Goal: Information Seeking & Learning: Learn about a topic

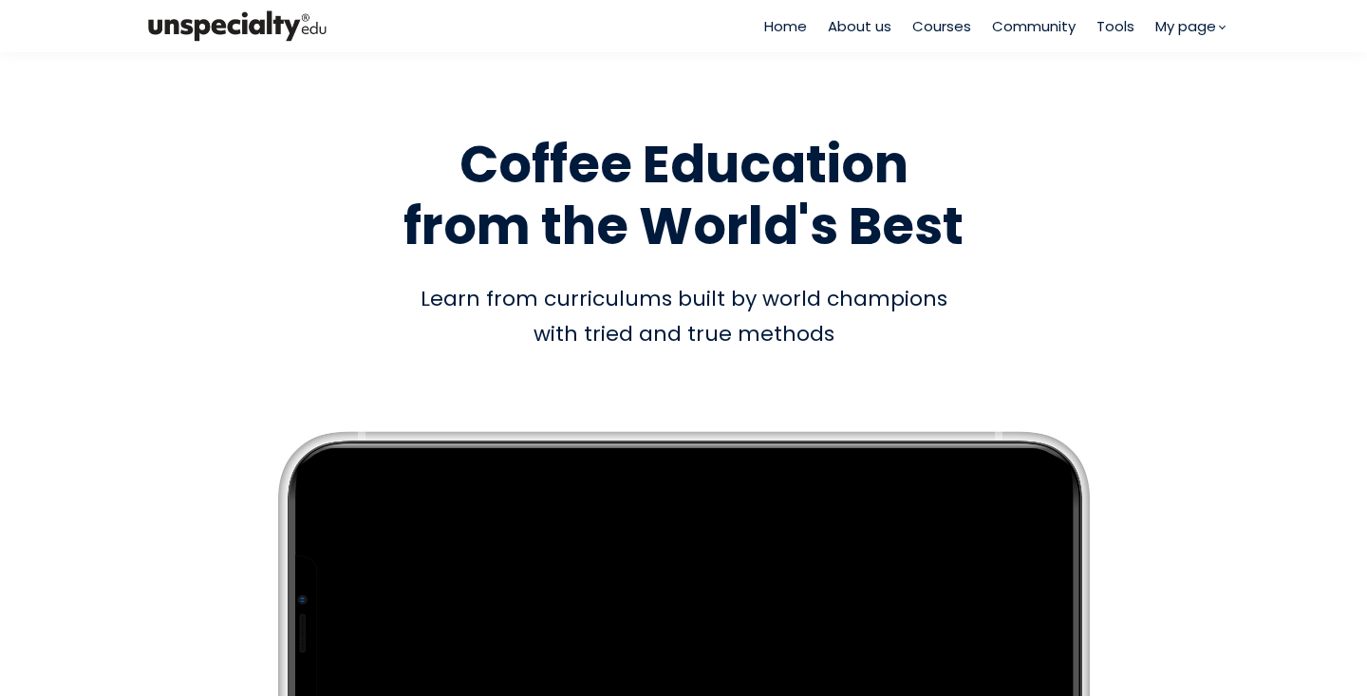
click at [948, 21] on span "Courses" at bounding box center [941, 26] width 59 height 22
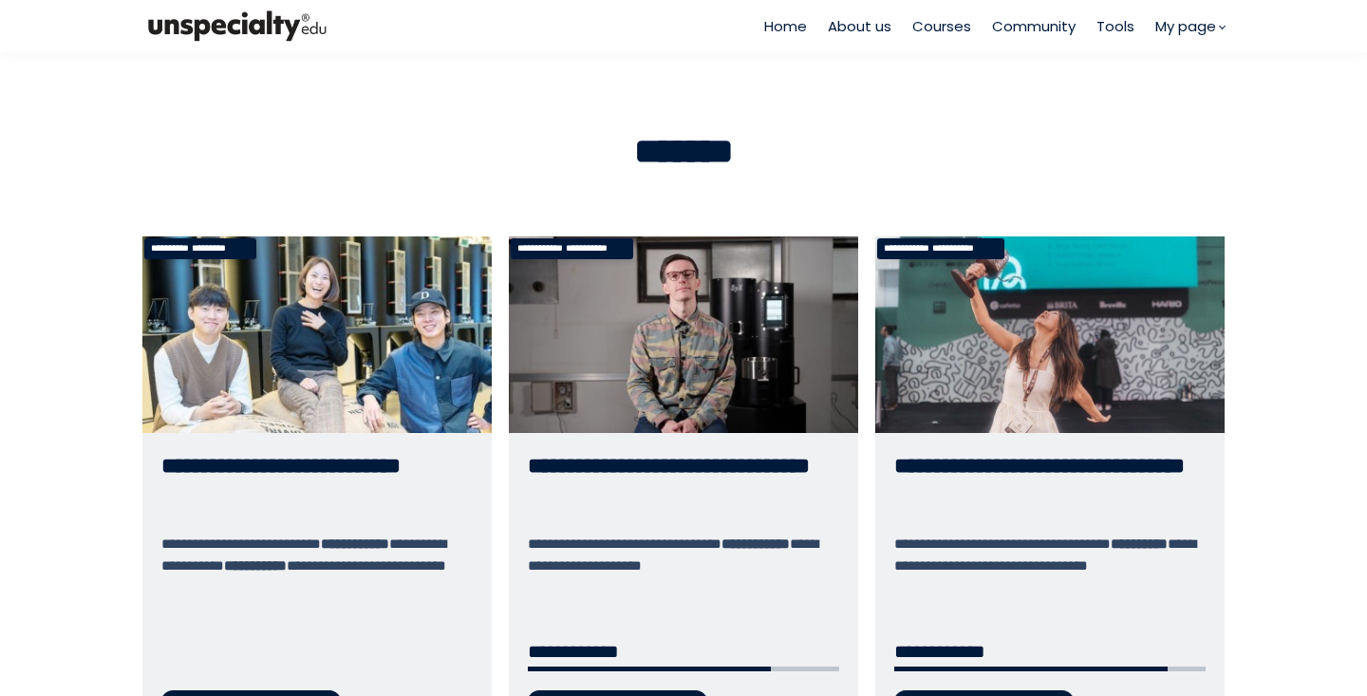
click at [671, 338] on link "**********" at bounding box center [683, 490] width 349 height 509
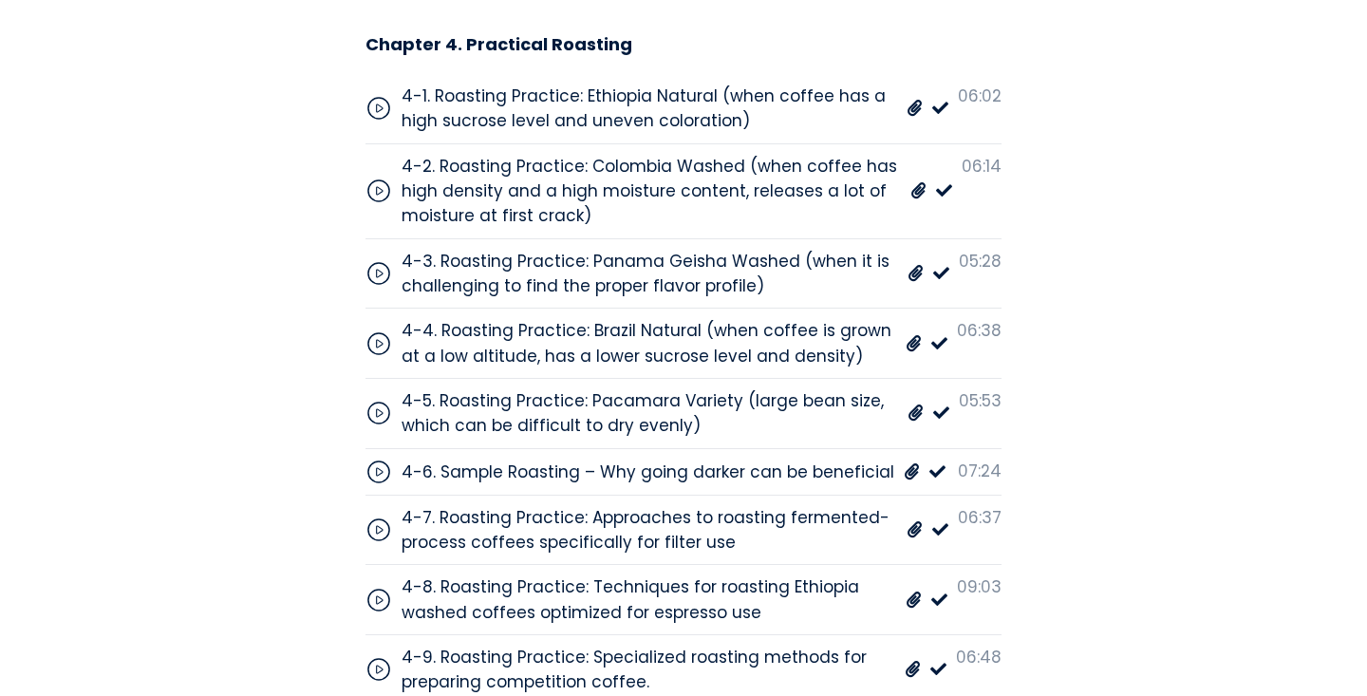
scroll to position [7063, 0]
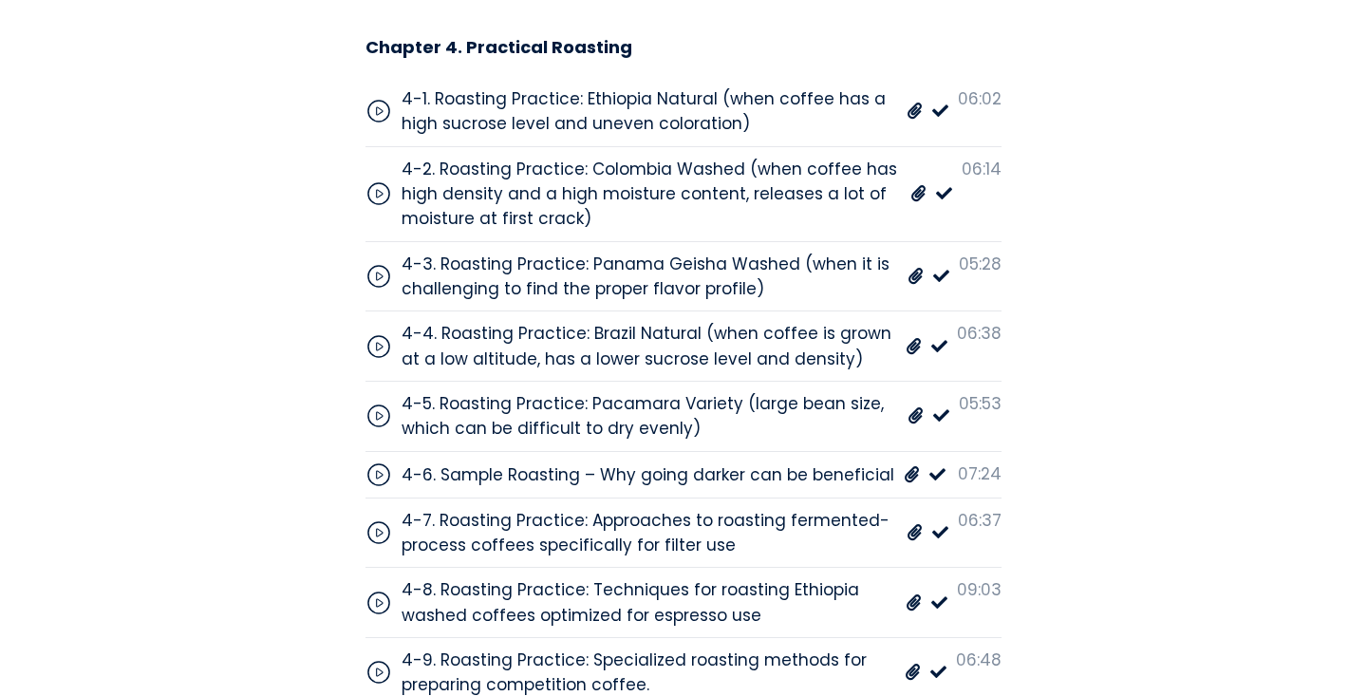
click at [664, 577] on div "4-8. Roasting Practice: Techniques for roasting Ethiopia washed coffees optimiz…" at bounding box center [648, 602] width 494 height 50
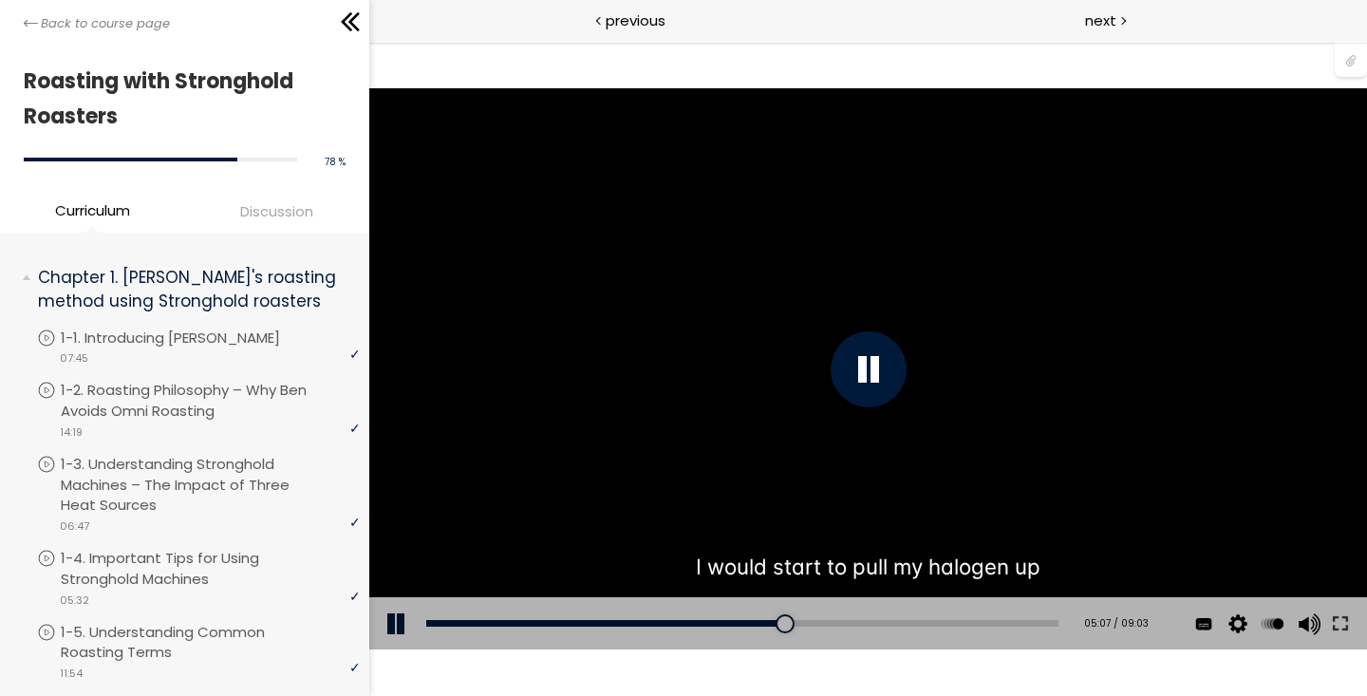
click at [866, 371] on div at bounding box center [867, 369] width 76 height 76
click at [729, 620] on div "04:29" at bounding box center [741, 623] width 632 height 7
click at [1339, 624] on button at bounding box center [1339, 623] width 34 height 53
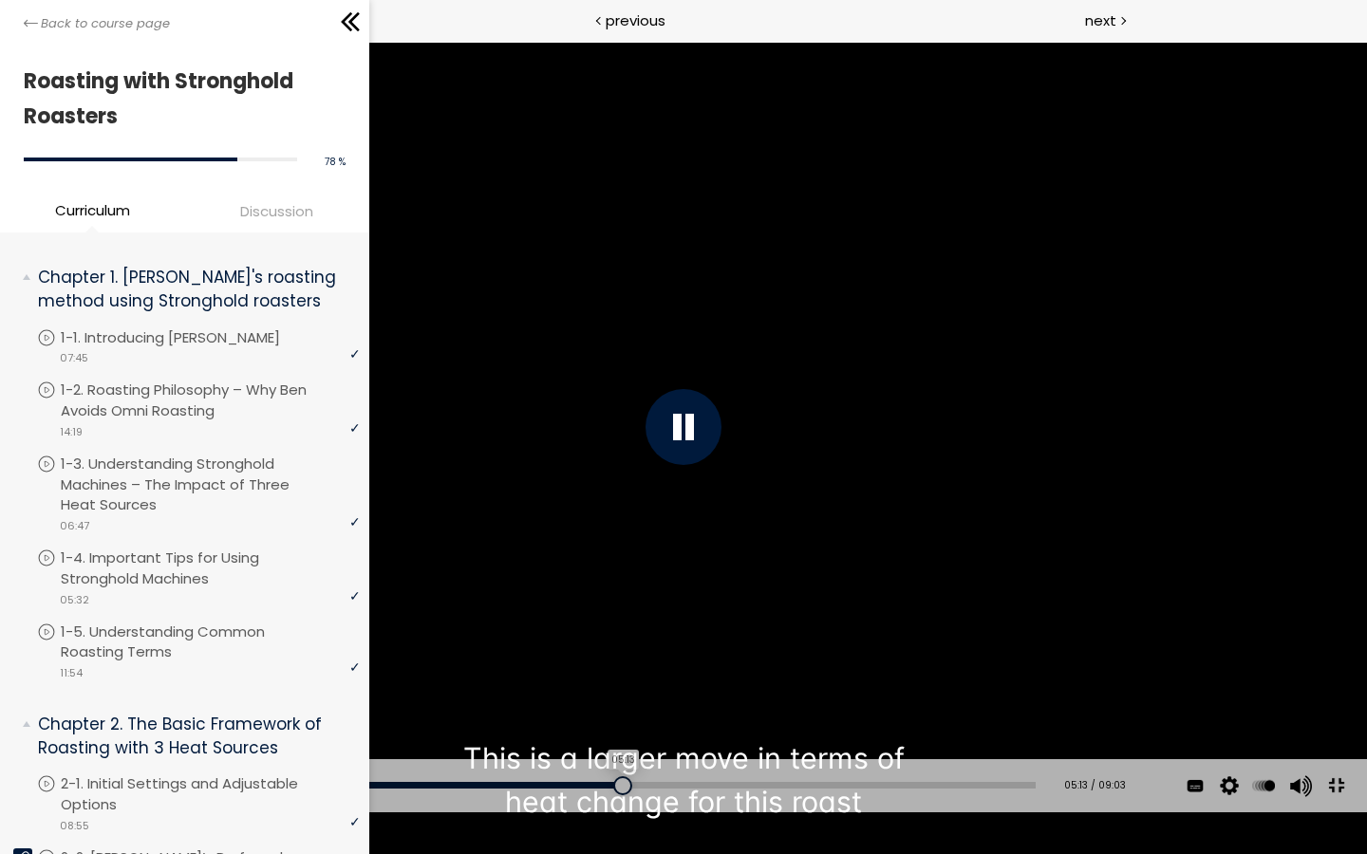
click at [606, 789] on div "05:13" at bounding box center [546, 785] width 978 height 7
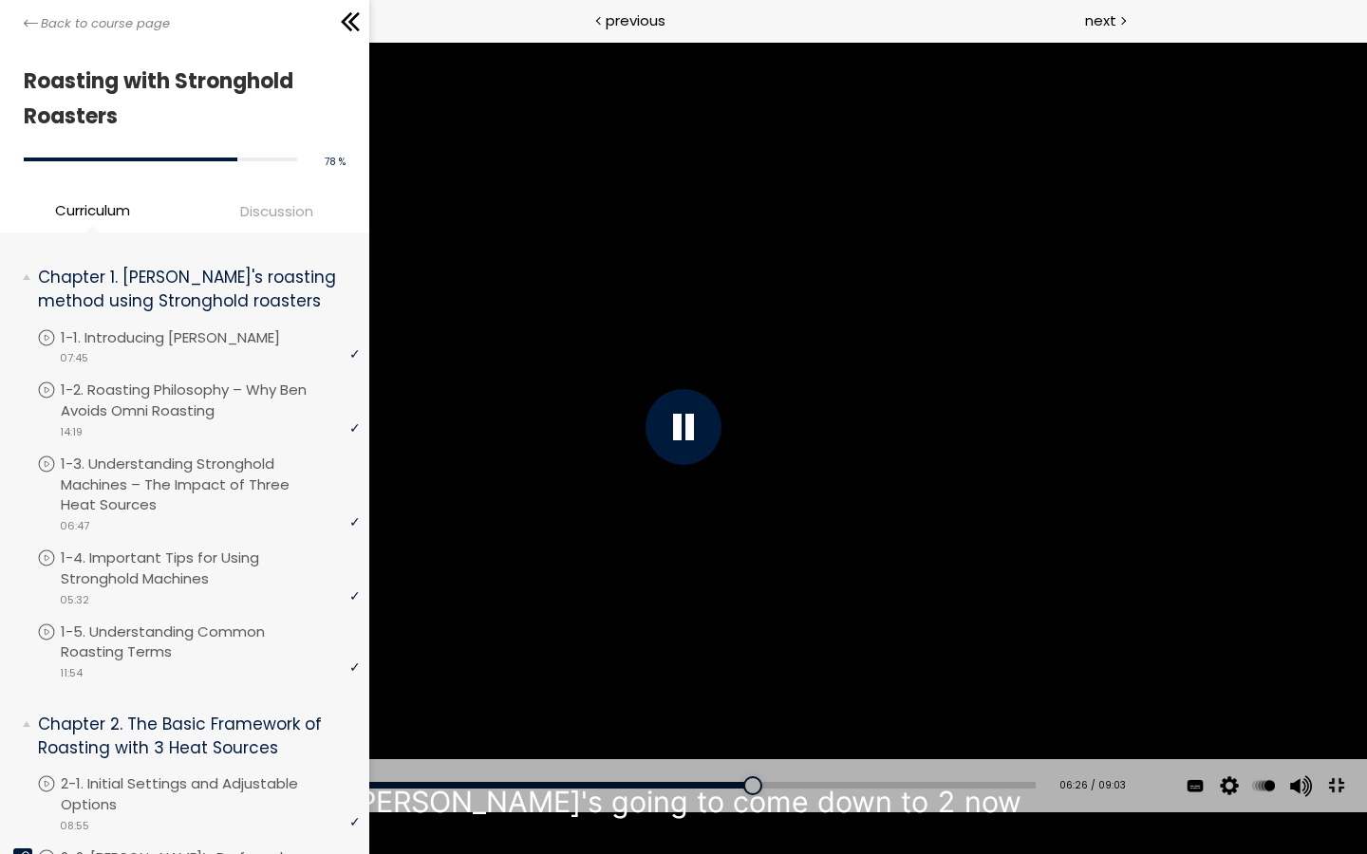
click at [626, 695] on div "You can download the roast profile image by clicking the 📎 above. * Amount of g…" at bounding box center [683, 427] width 1367 height 769
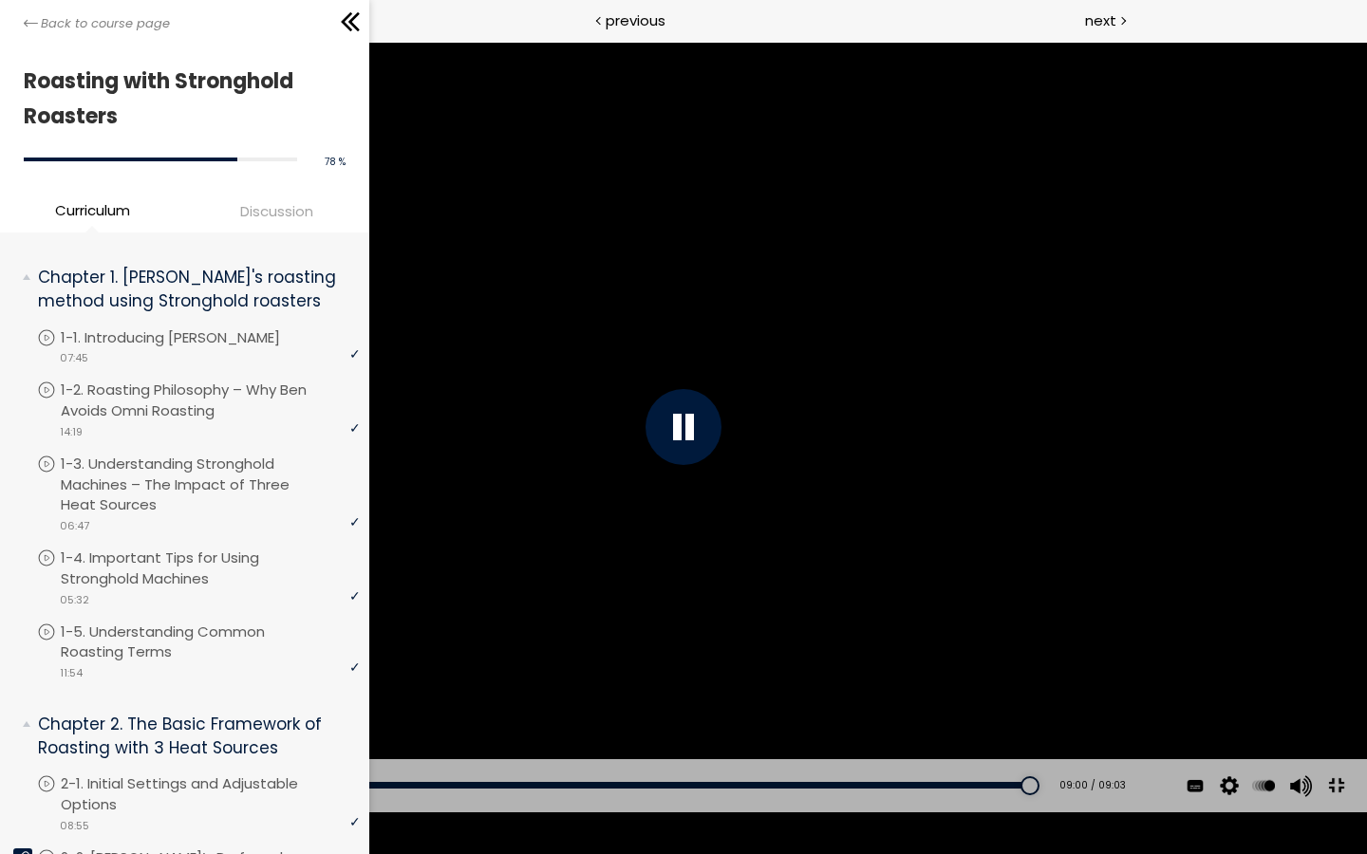
click at [1344, 808] on button at bounding box center [1335, 786] width 43 height 43
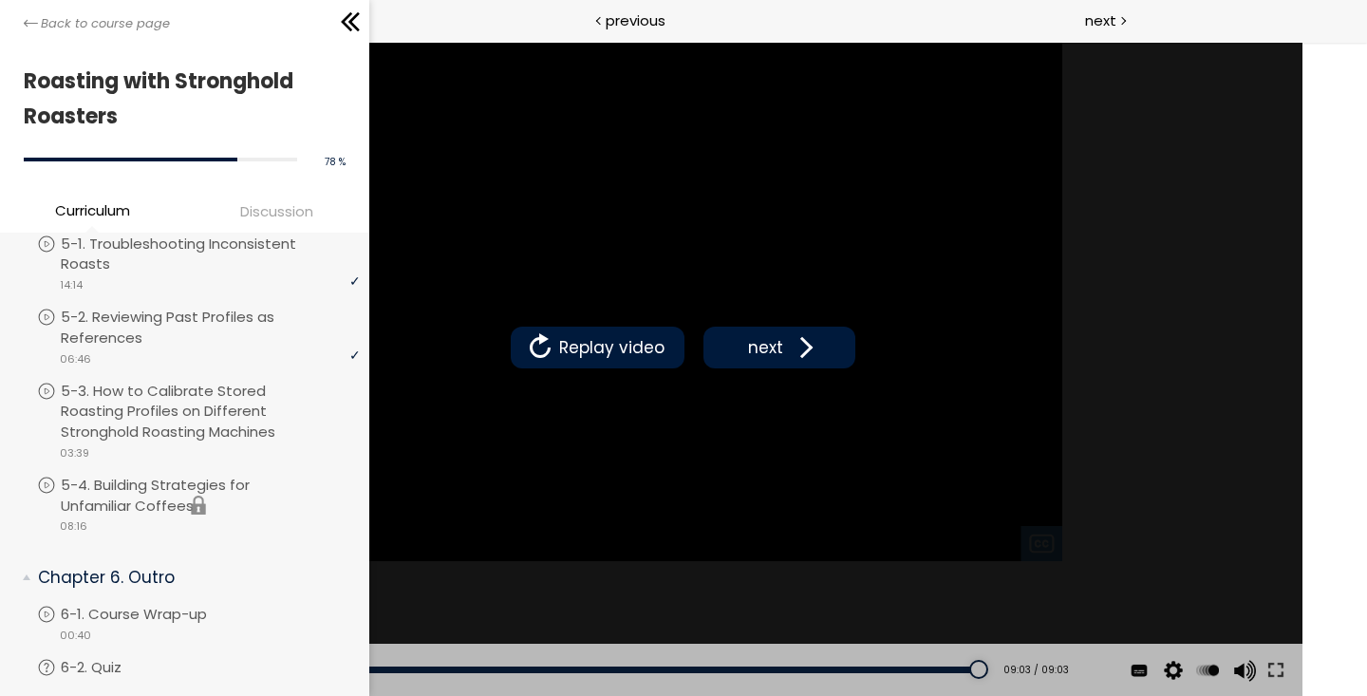
scroll to position [2450, 0]
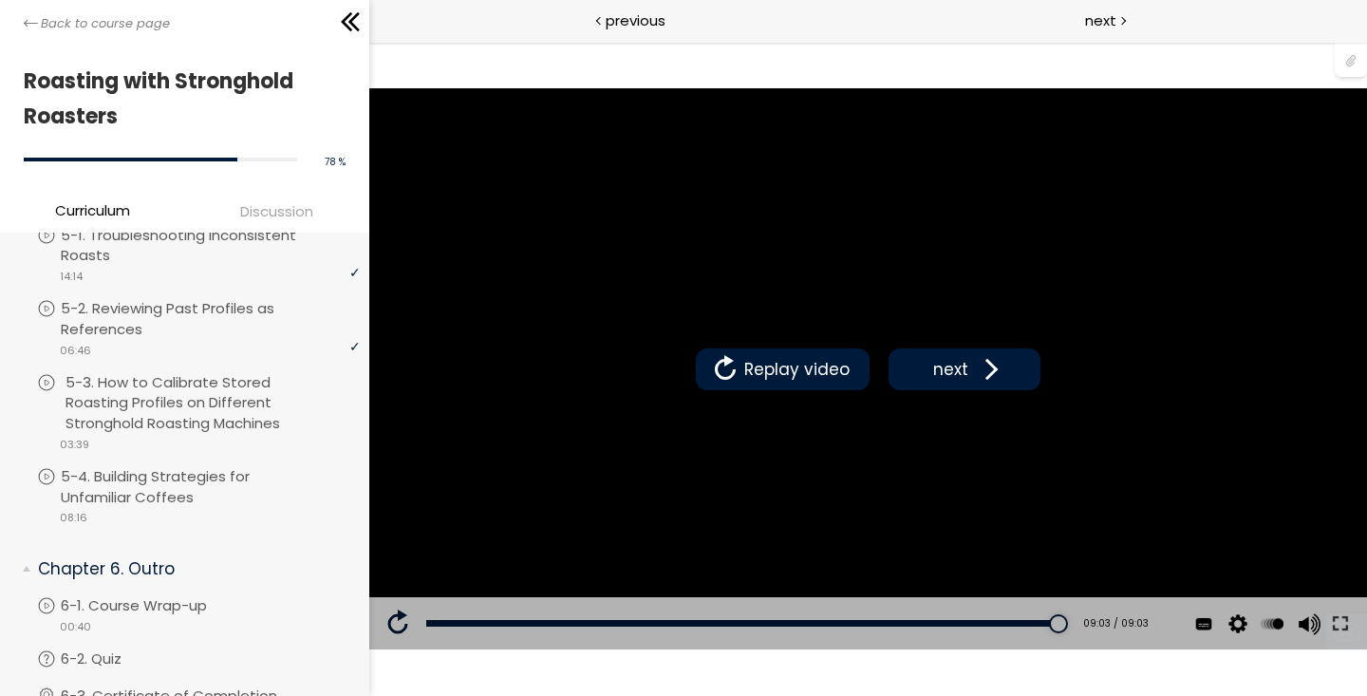
click at [116, 399] on p "5-3. How to Calibrate Stored Roasting Profiles on Different Stronghold Roasting…" at bounding box center [214, 403] width 299 height 62
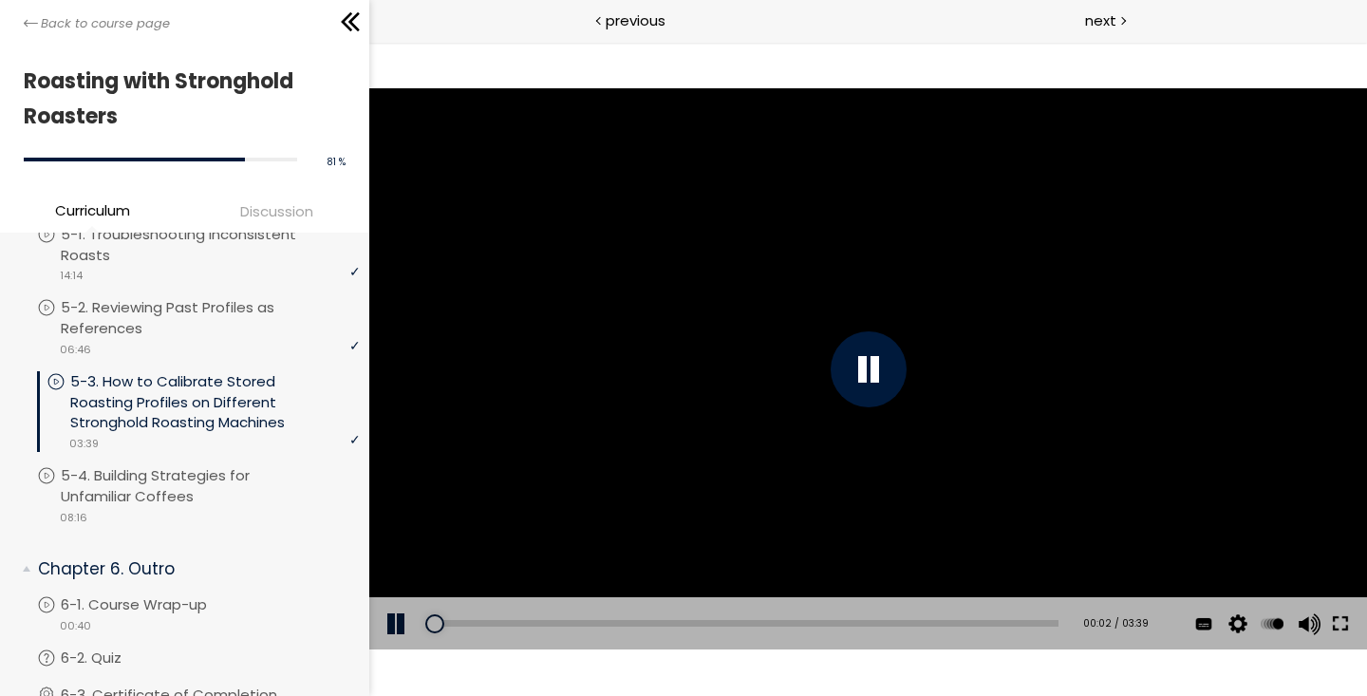
click at [1351, 626] on button at bounding box center [1339, 623] width 34 height 53
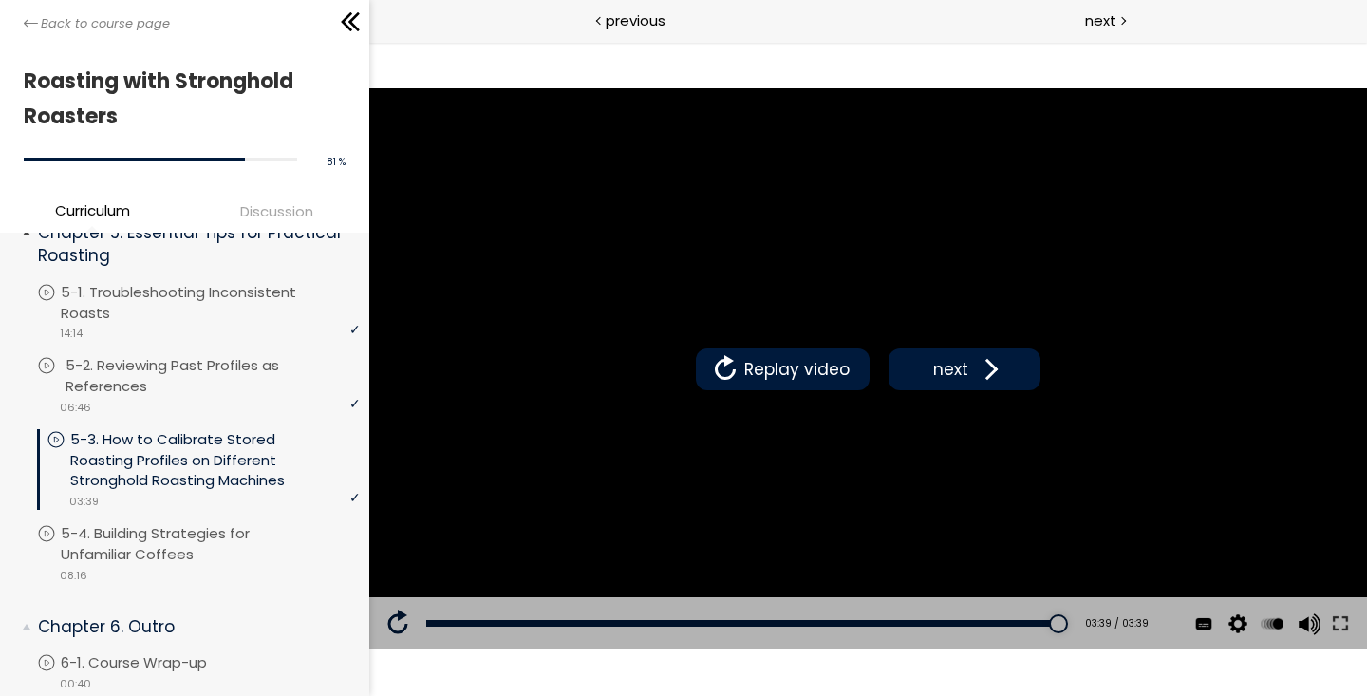
scroll to position [2370, 0]
click at [185, 551] on p "5-4. Building Strategies for Unfamiliar Coffees" at bounding box center [214, 546] width 299 height 42
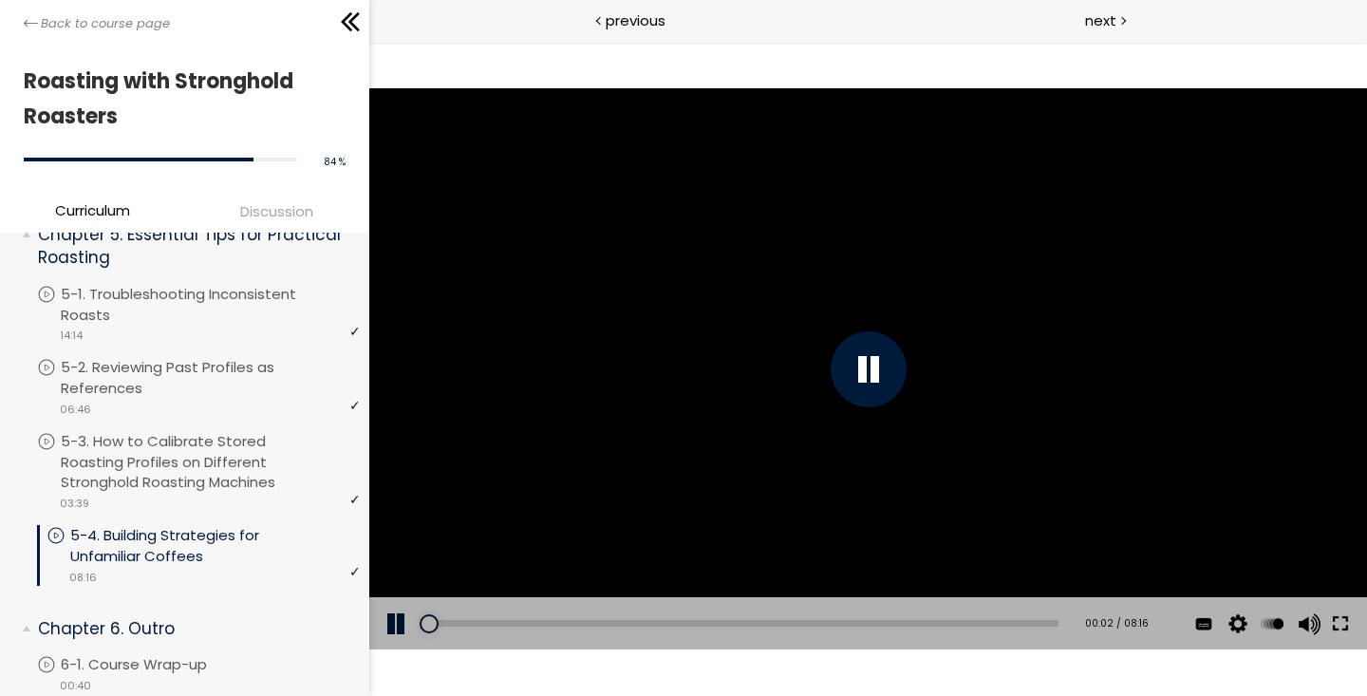
click at [1354, 623] on button at bounding box center [1339, 623] width 34 height 53
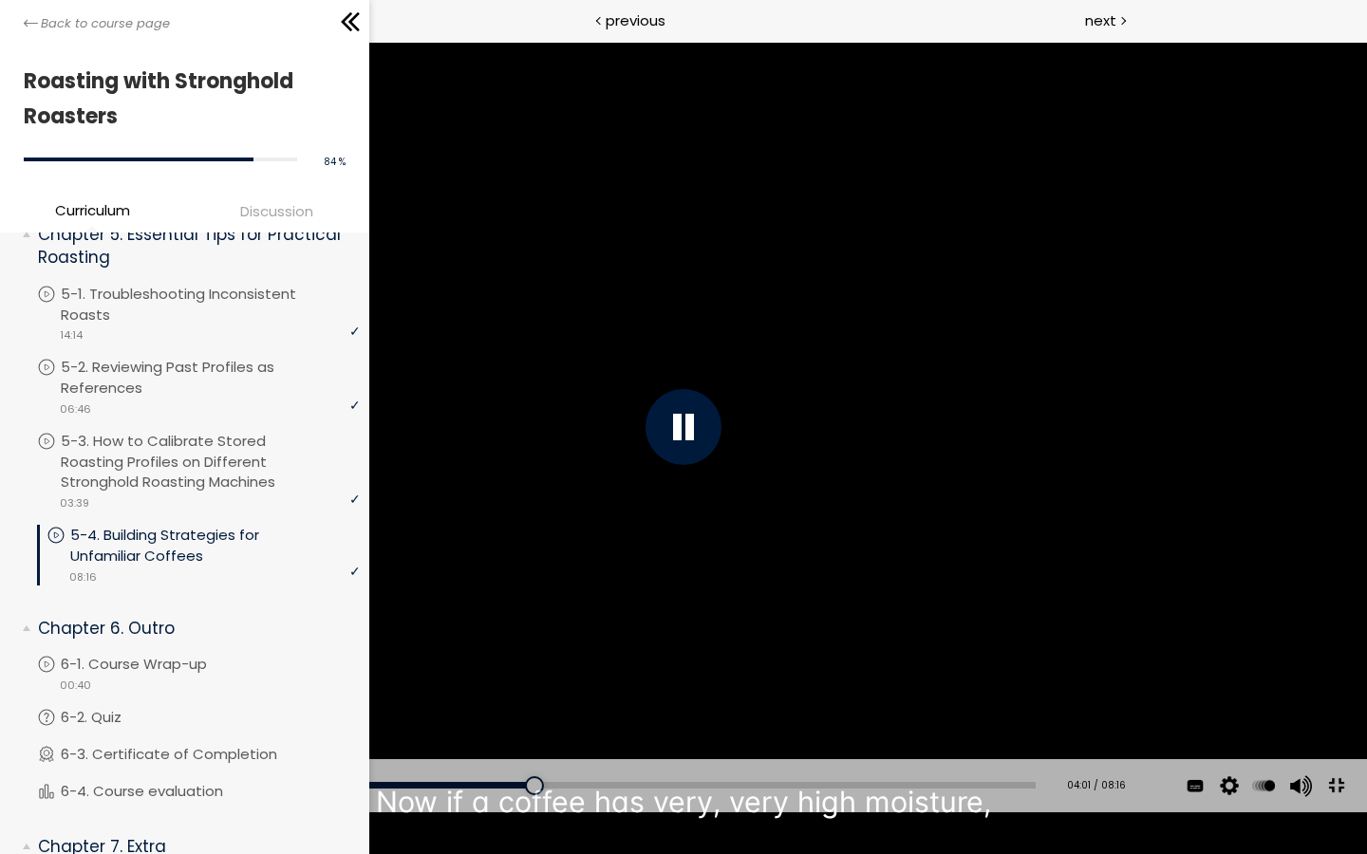
click at [495, 812] on div "Add chapter 03:50" at bounding box center [546, 785] width 978 height 53
click at [495, 789] on div "03:48" at bounding box center [546, 785] width 978 height 7
click at [94, 812] on div "Add chapter 00:16" at bounding box center [546, 785] width 978 height 53
click at [102, 789] on div "00:23" at bounding box center [546, 785] width 978 height 7
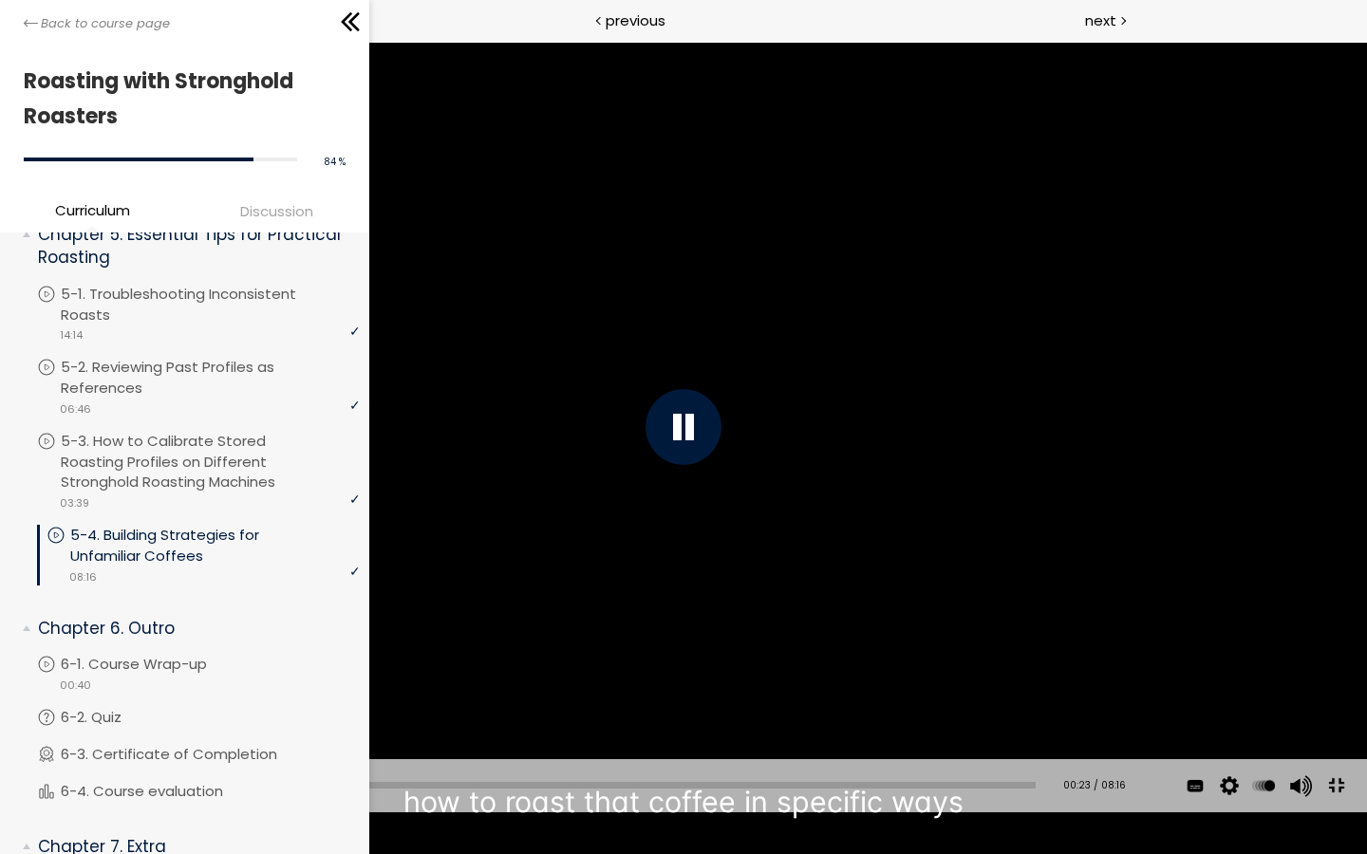
click at [117, 789] on div "00:23" at bounding box center [546, 785] width 978 height 7
click at [133, 789] on div "00:31" at bounding box center [546, 785] width 978 height 7
click at [147, 812] on div "Add chapter 00:46" at bounding box center [546, 785] width 978 height 53
click at [149, 789] on div "00:48" at bounding box center [546, 785] width 978 height 7
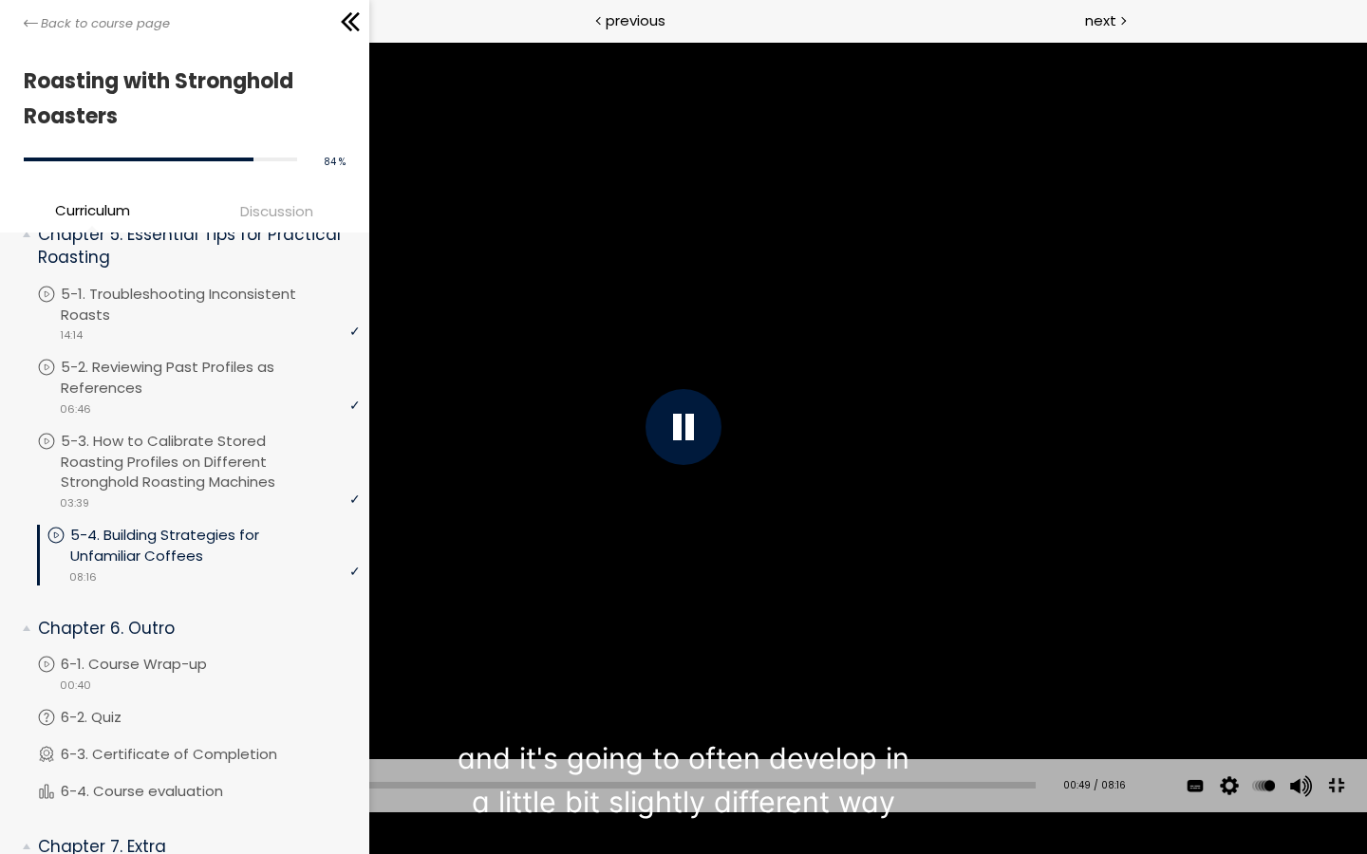
click at [157, 795] on div at bounding box center [154, 785] width 19 height 19
click at [185, 812] on div "Add chapter 00:58" at bounding box center [546, 785] width 978 height 53
click at [186, 789] on div "01:07" at bounding box center [546, 785] width 978 height 7
click at [195, 795] on div at bounding box center [190, 785] width 19 height 19
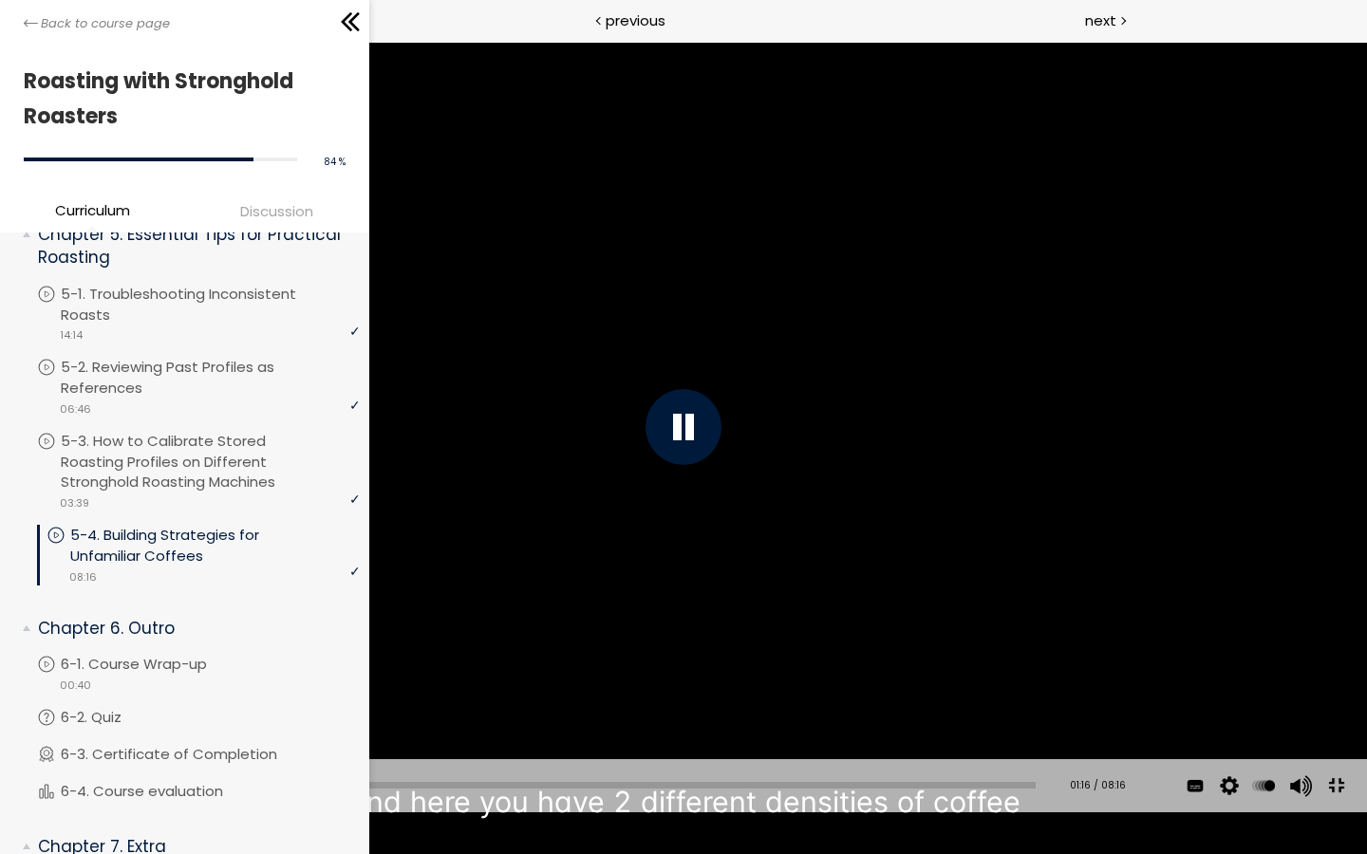
click at [203, 795] on div at bounding box center [206, 785] width 19 height 19
click at [213, 795] on div at bounding box center [208, 785] width 19 height 19
click at [220, 795] on div at bounding box center [218, 785] width 19 height 19
click at [227, 795] on div at bounding box center [231, 785] width 19 height 19
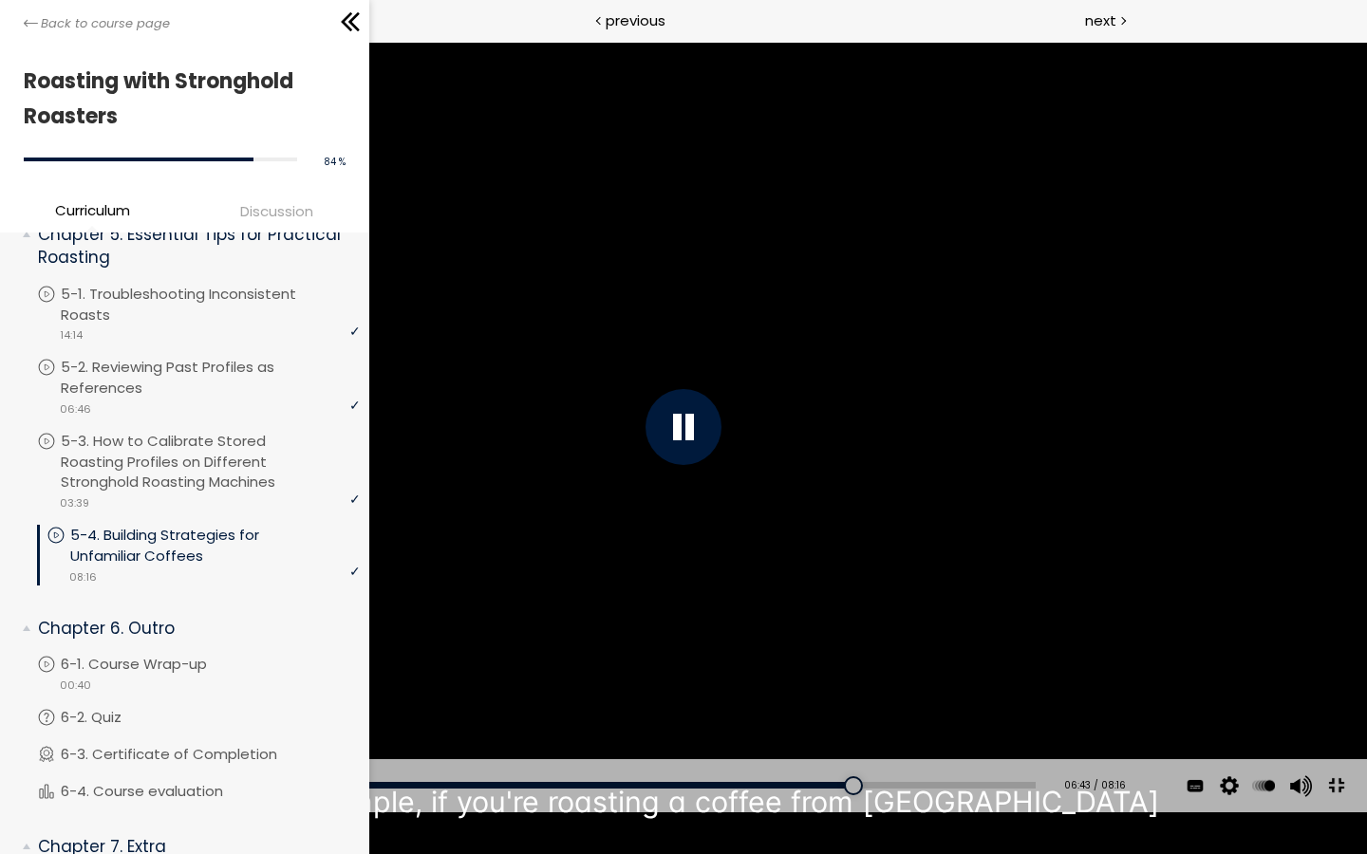
click at [886, 543] on div at bounding box center [683, 427] width 1367 height 769
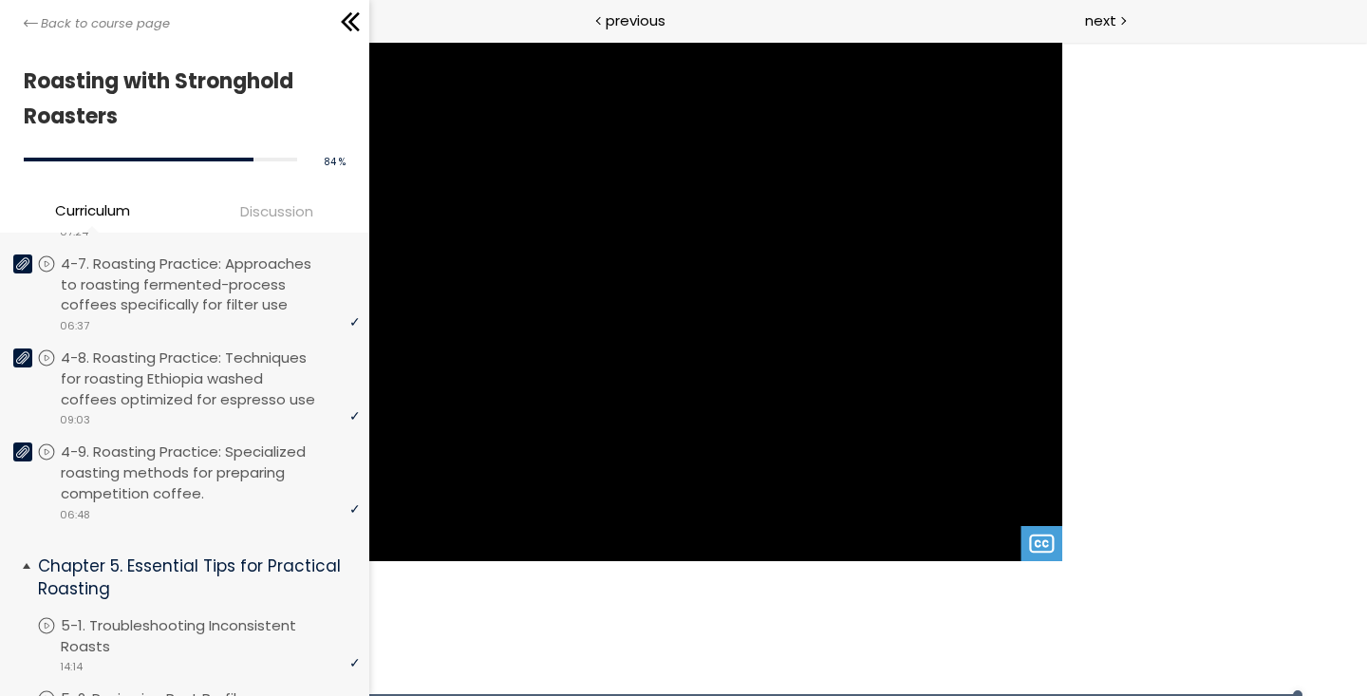
scroll to position [2037, 0]
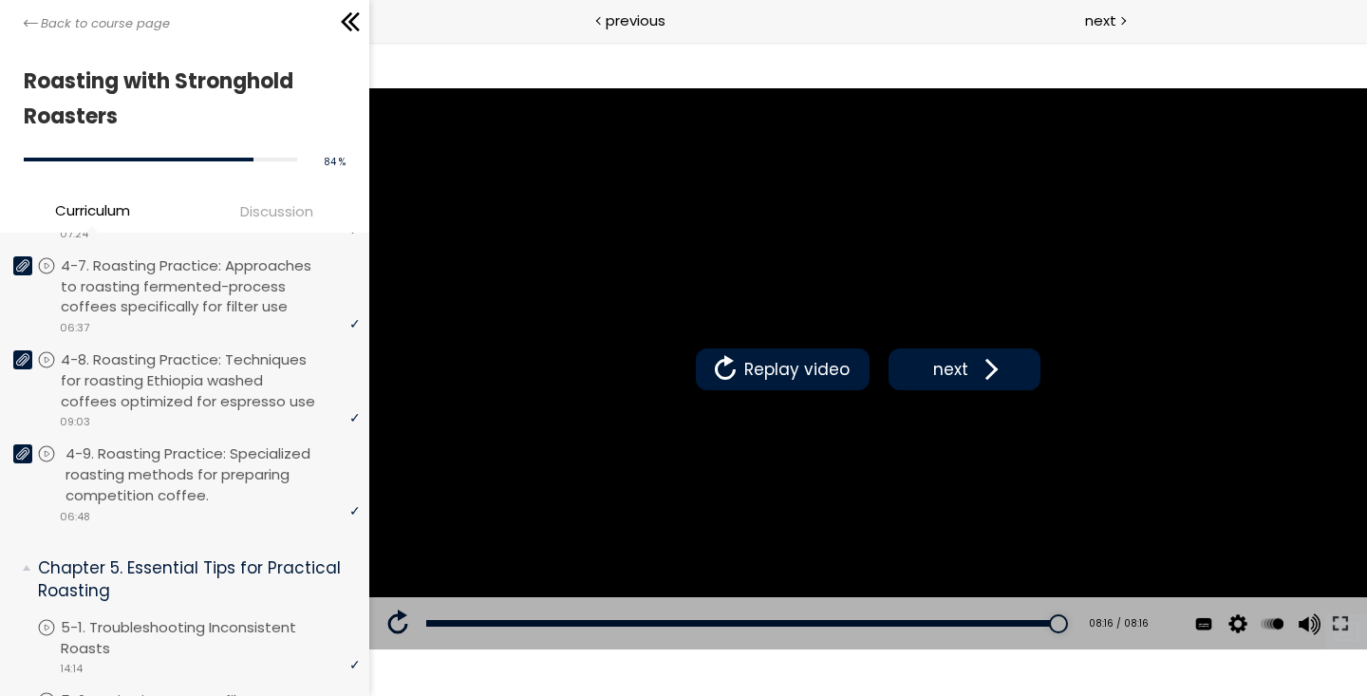
click at [162, 494] on p "4-9. Roasting Practice: Specialized roasting methods for preparing competition …" at bounding box center [214, 474] width 299 height 62
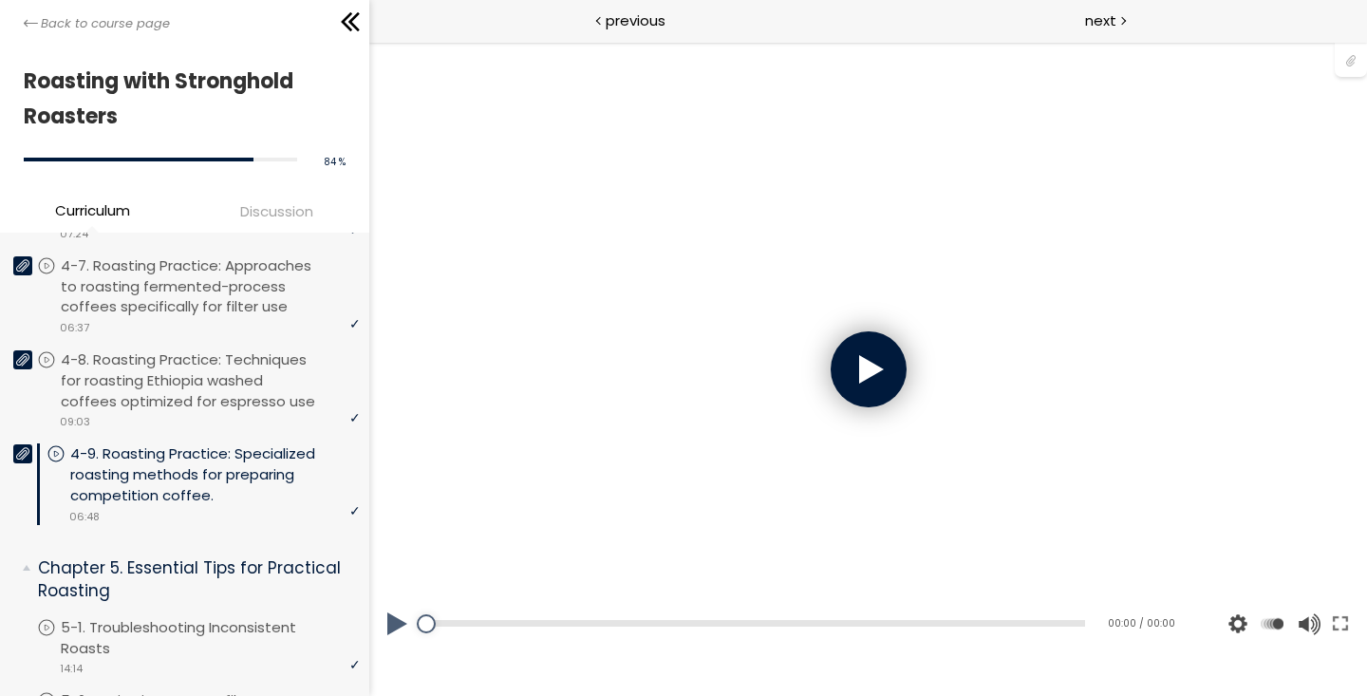
click at [862, 362] on div at bounding box center [867, 369] width 76 height 76
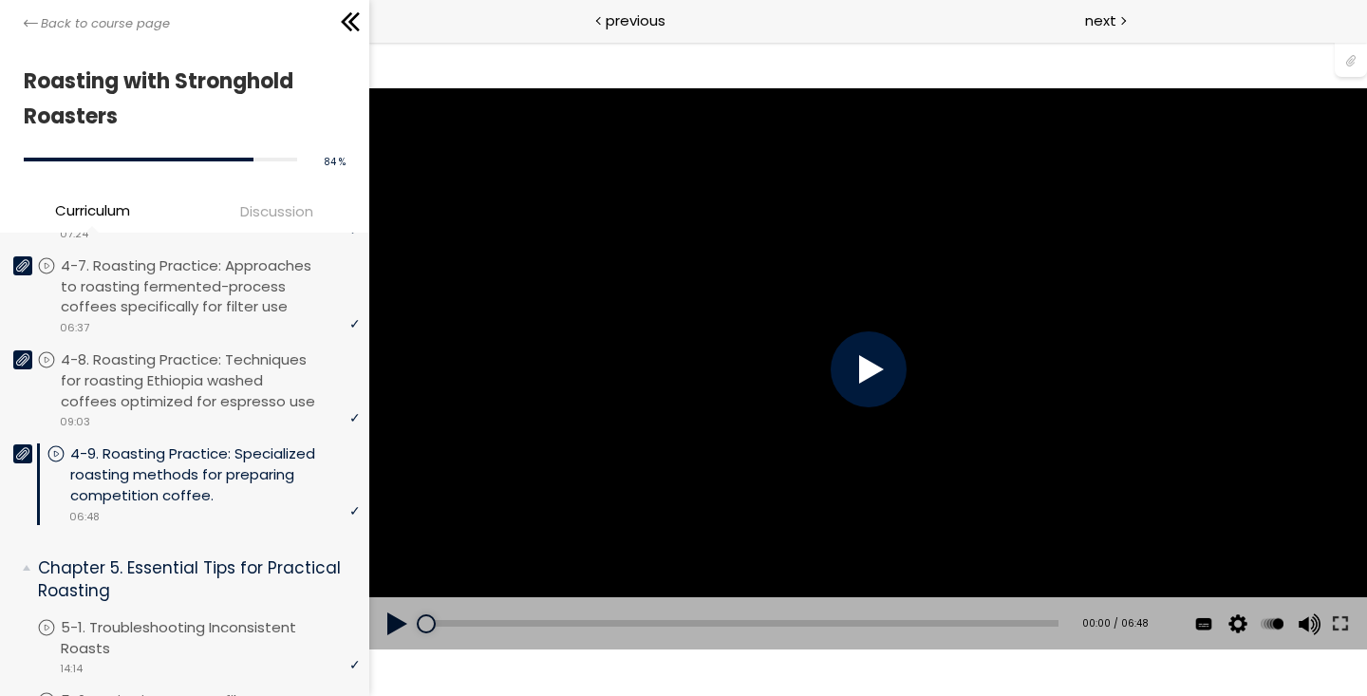
click at [884, 371] on div at bounding box center [867, 369] width 76 height 76
click at [1345, 614] on button at bounding box center [1339, 623] width 34 height 53
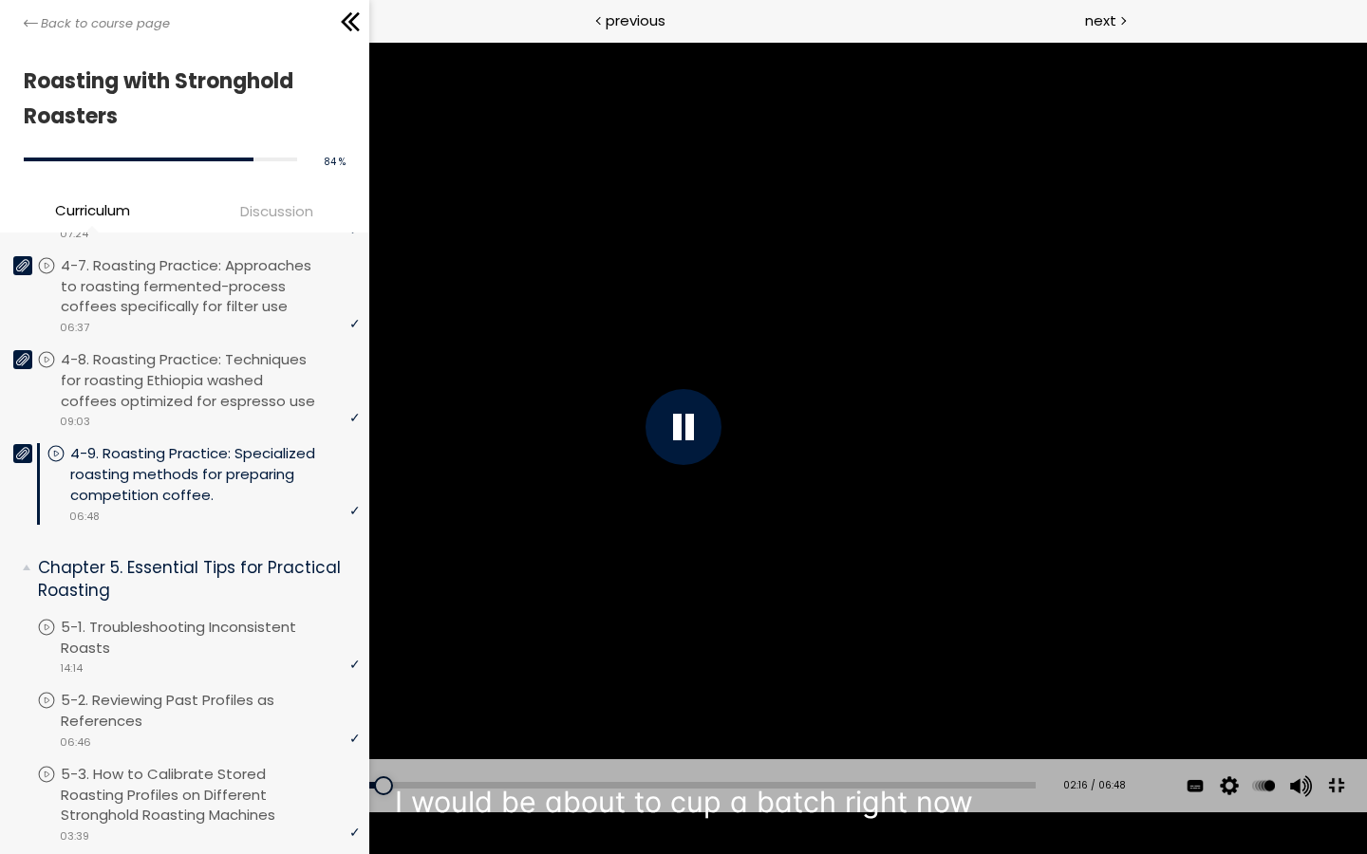
click at [1165, 640] on div "You can download the roast profile image by clicking the 📎 above. * Amount of g…" at bounding box center [683, 427] width 1367 height 769
click at [1135, 569] on div "You can download the roast profile image by clicking the 📎 above. * Amount of g…" at bounding box center [683, 427] width 1367 height 769
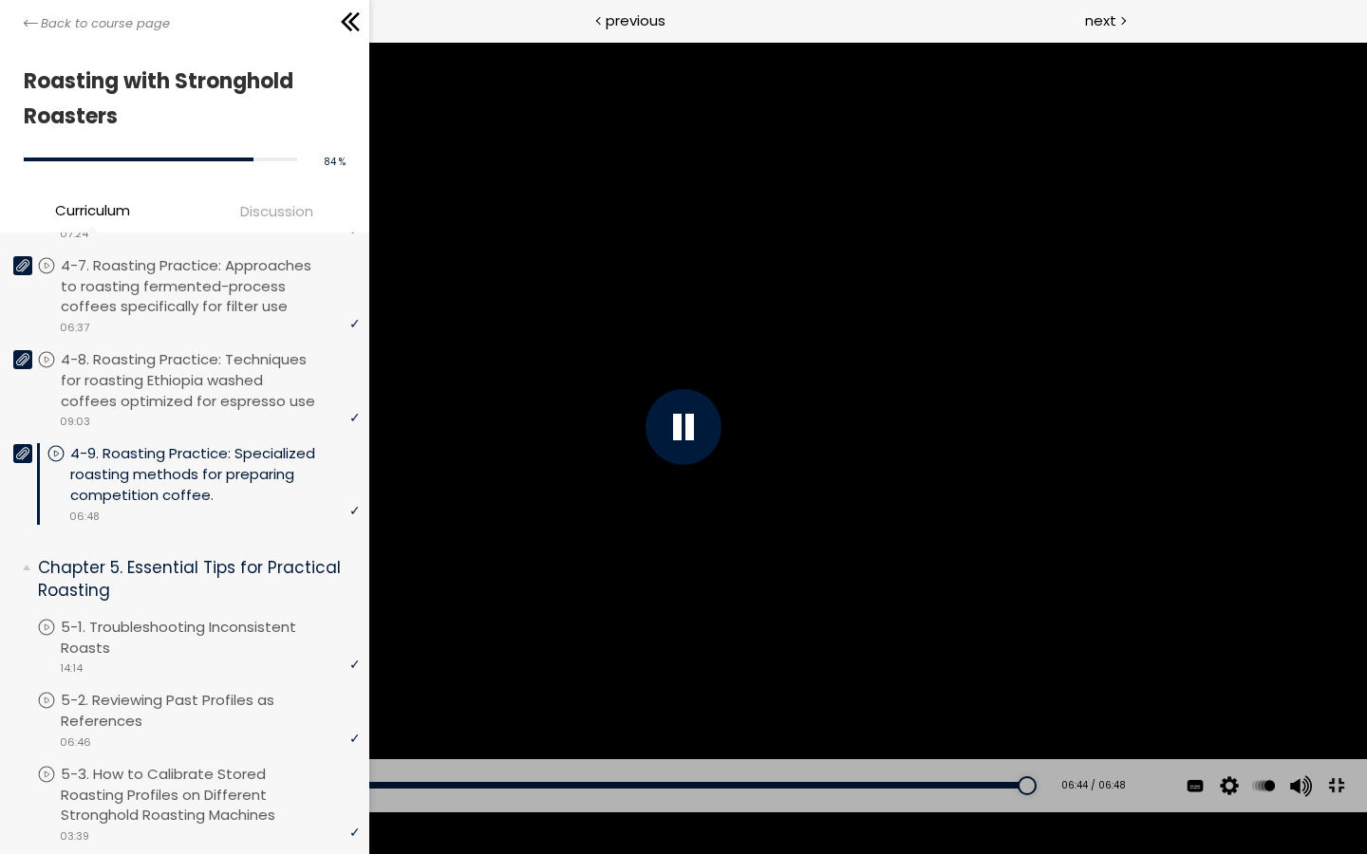
click at [1350, 808] on button at bounding box center [1335, 786] width 43 height 43
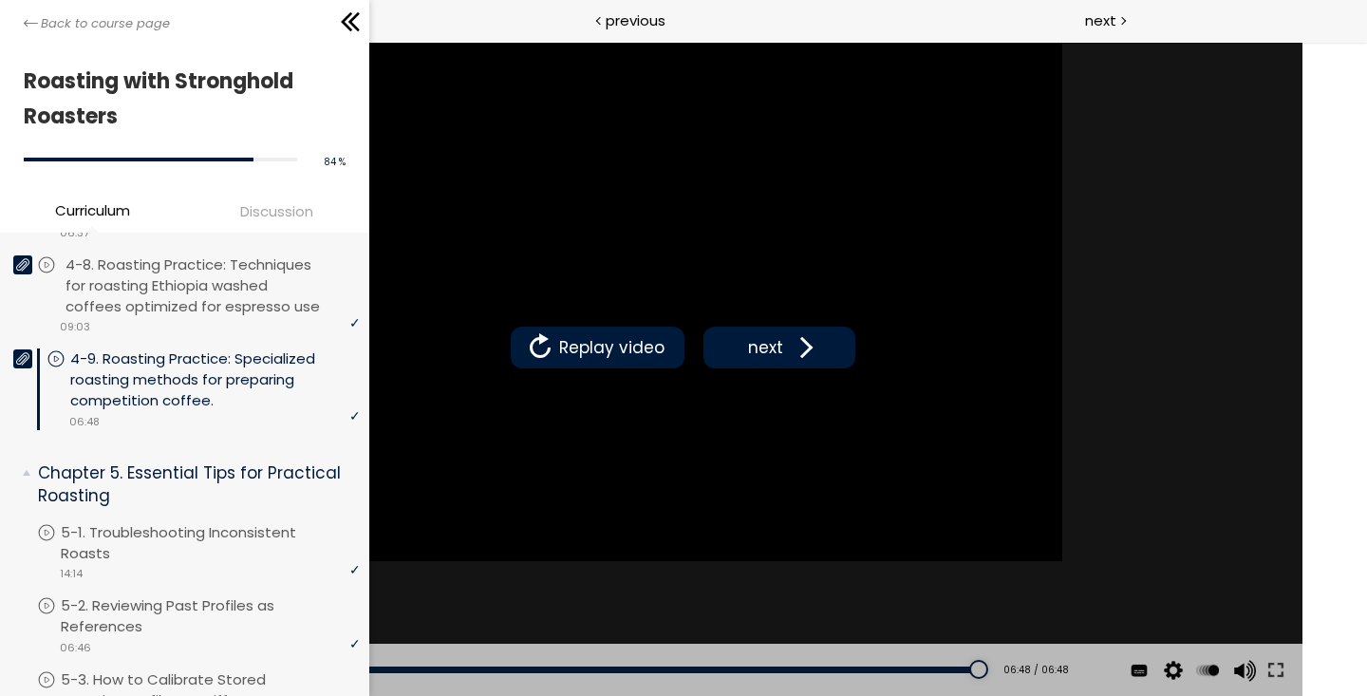
scroll to position [2129, 0]
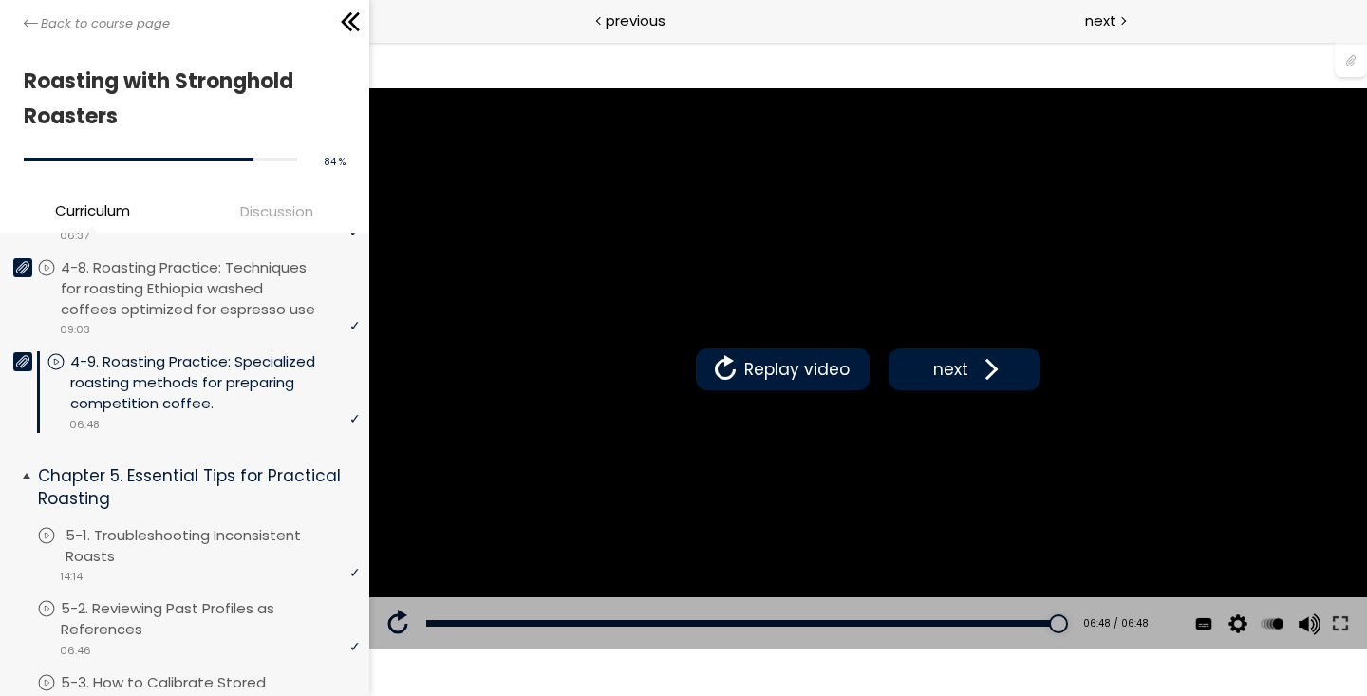
click at [177, 539] on p "5-1. Troubleshooting Inconsistent Roasts" at bounding box center [214, 546] width 299 height 42
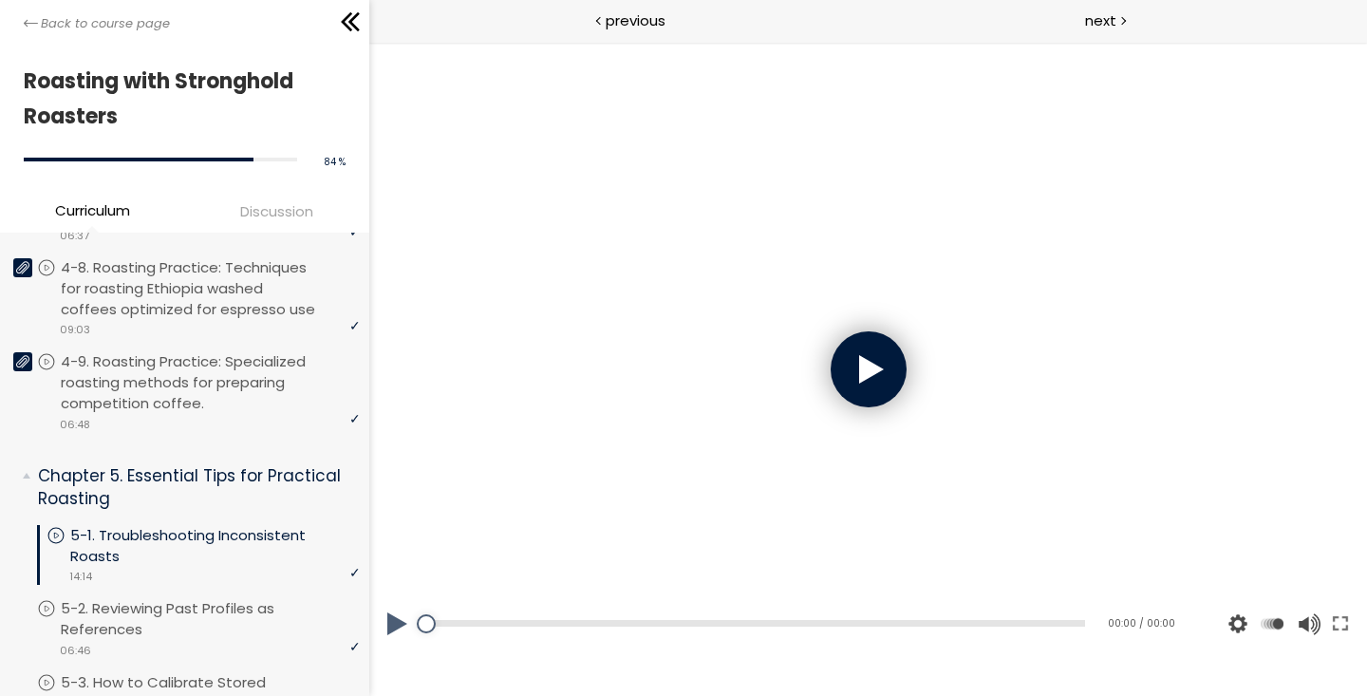
click at [872, 359] on div at bounding box center [867, 369] width 76 height 76
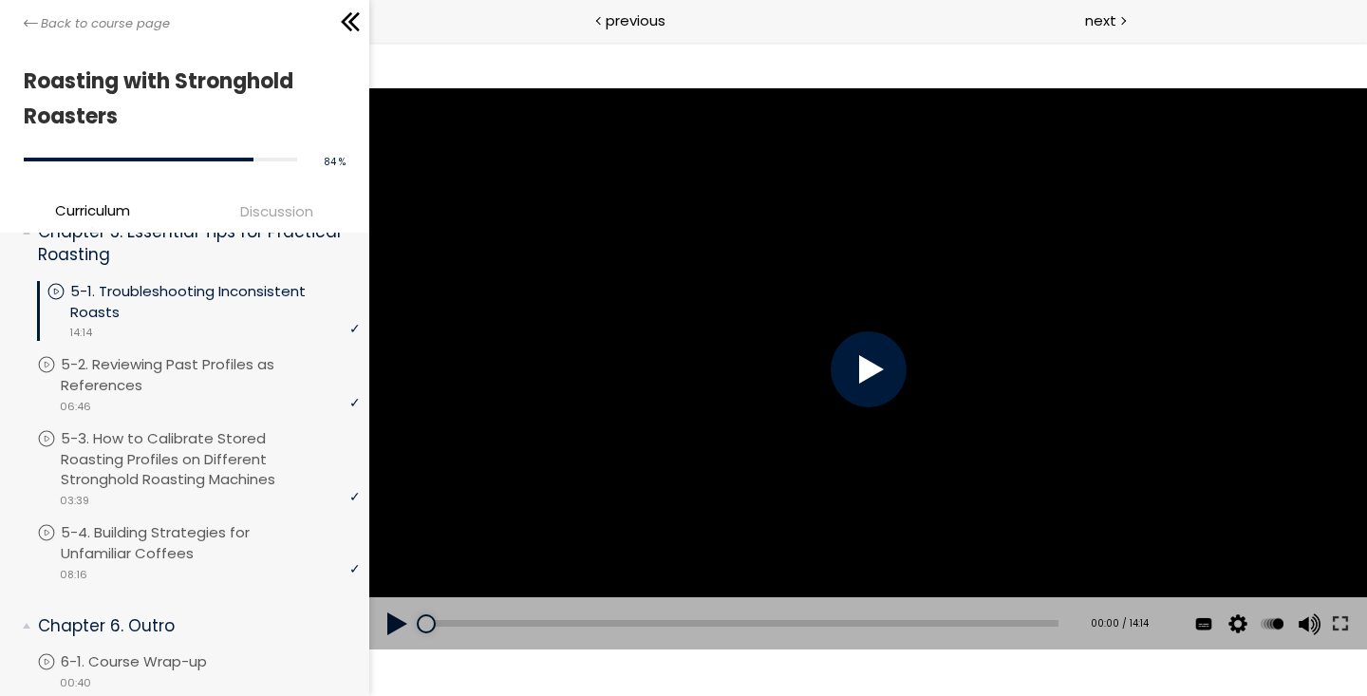
scroll to position [2372, 0]
click at [1340, 626] on button at bounding box center [1339, 623] width 34 height 53
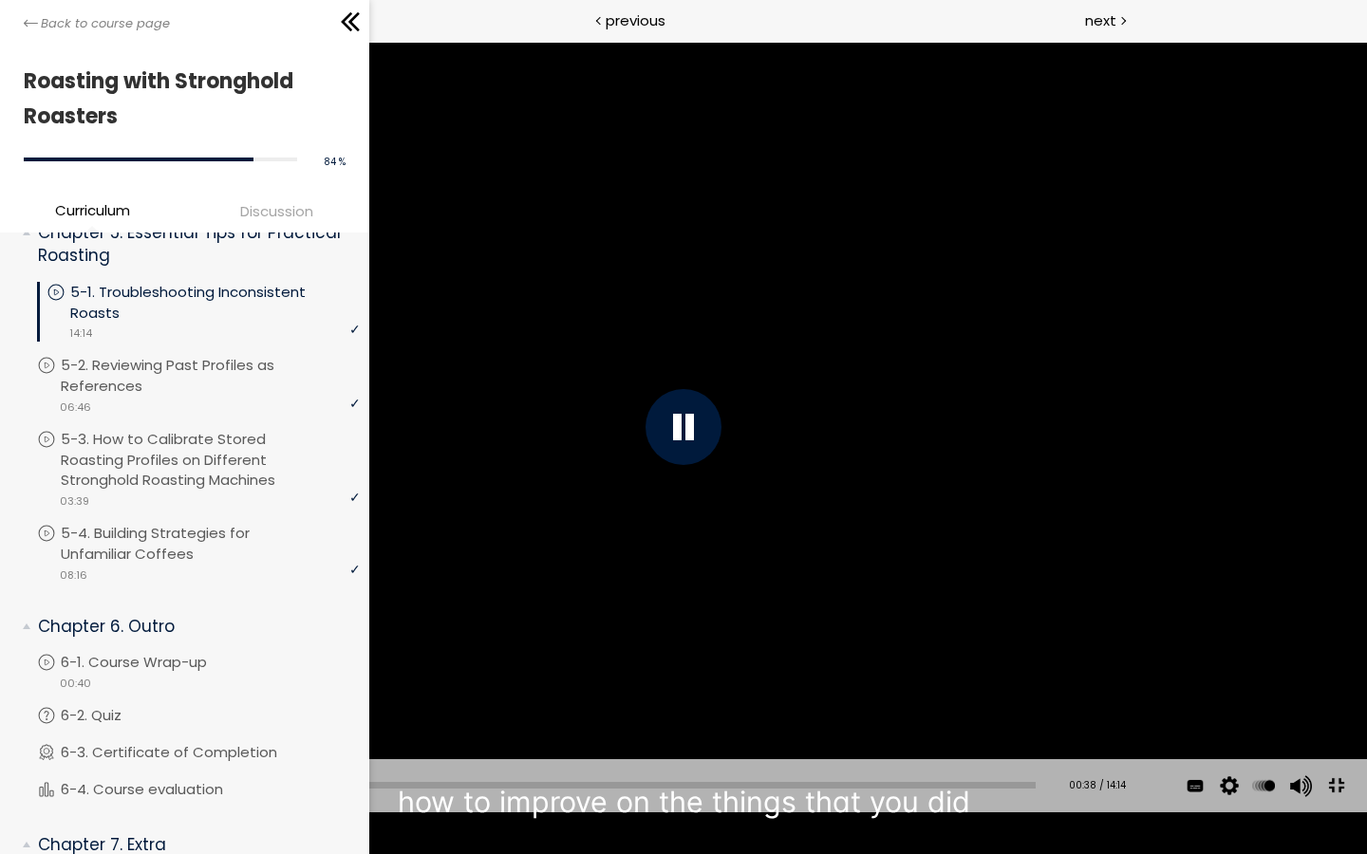
click at [1277, 598] on div at bounding box center [683, 427] width 1367 height 769
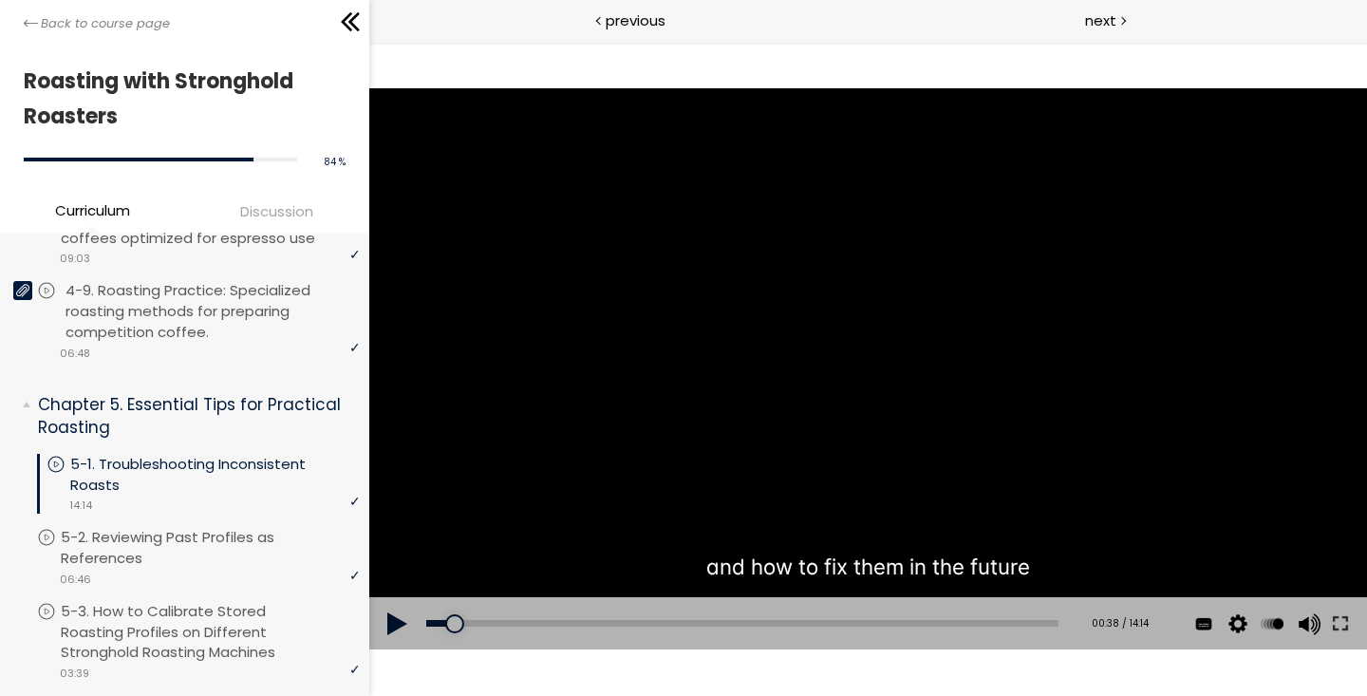
scroll to position [2205, 0]
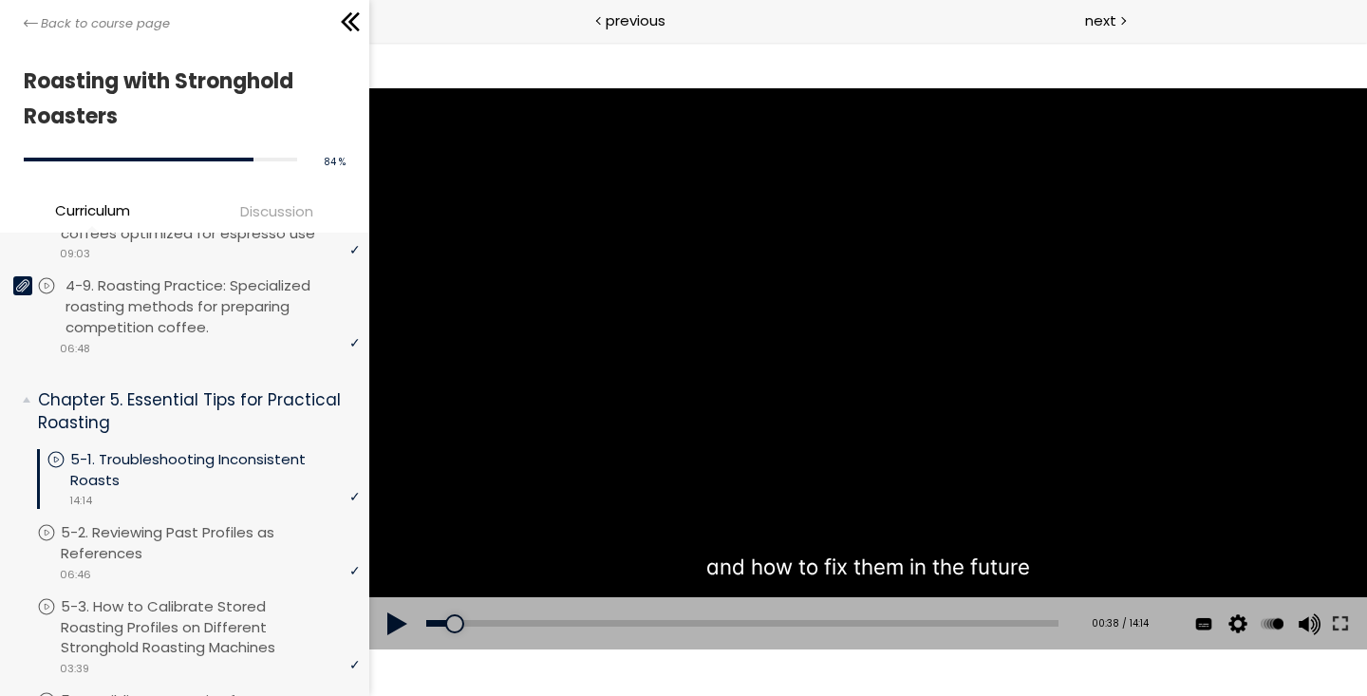
click at [164, 325] on p "4-9. Roasting Practice: Specialized roasting methods for preparing competition …" at bounding box center [214, 306] width 299 height 62
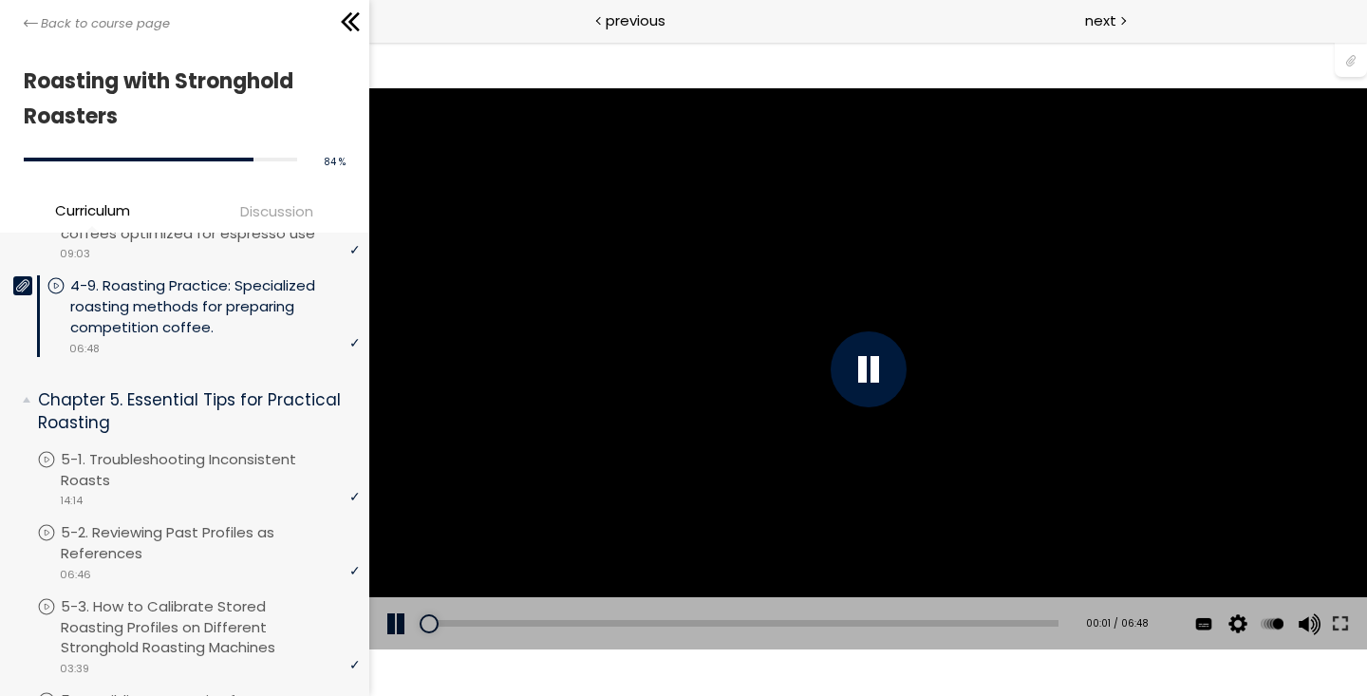
click at [28, 292] on icon at bounding box center [22, 286] width 13 height 12
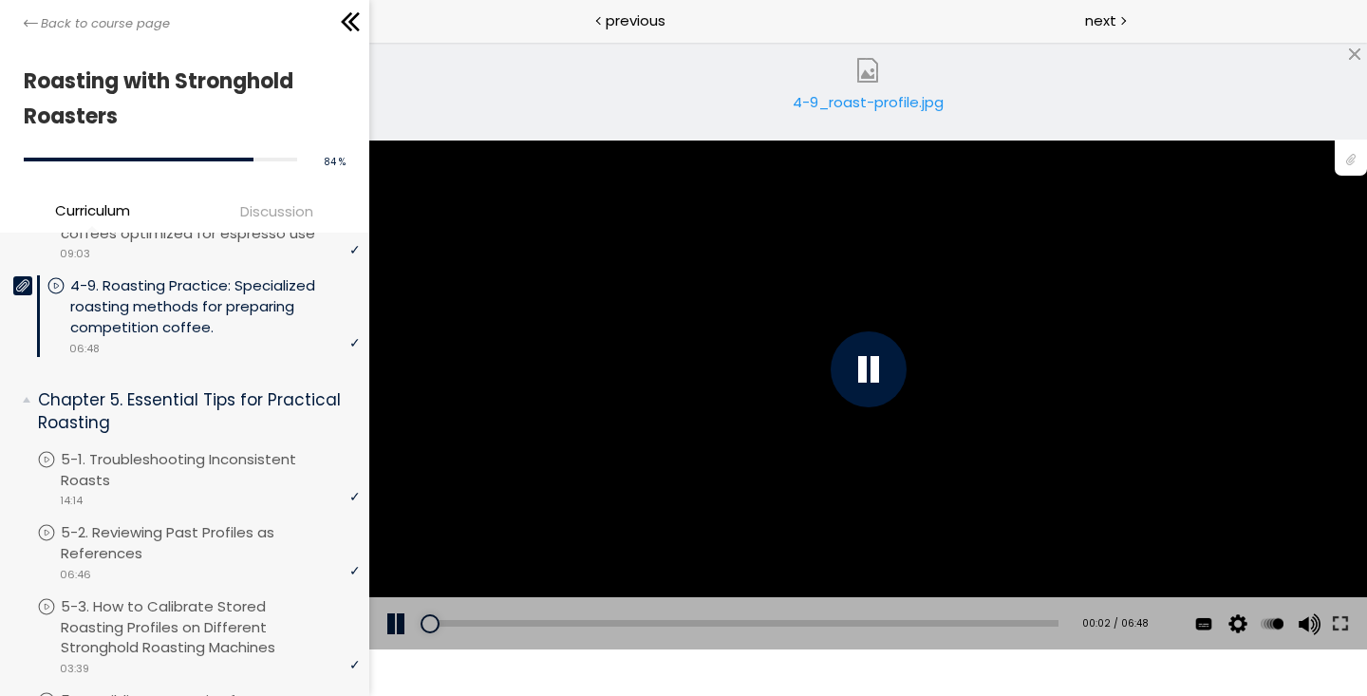
click at [858, 111] on div "4-9_roast-profile.jpg" at bounding box center [867, 110] width 161 height 38
click at [973, 214] on div "You can download the roast profile image by clicking the 📎 above. * Amount of g…" at bounding box center [866, 368] width 997 height 561
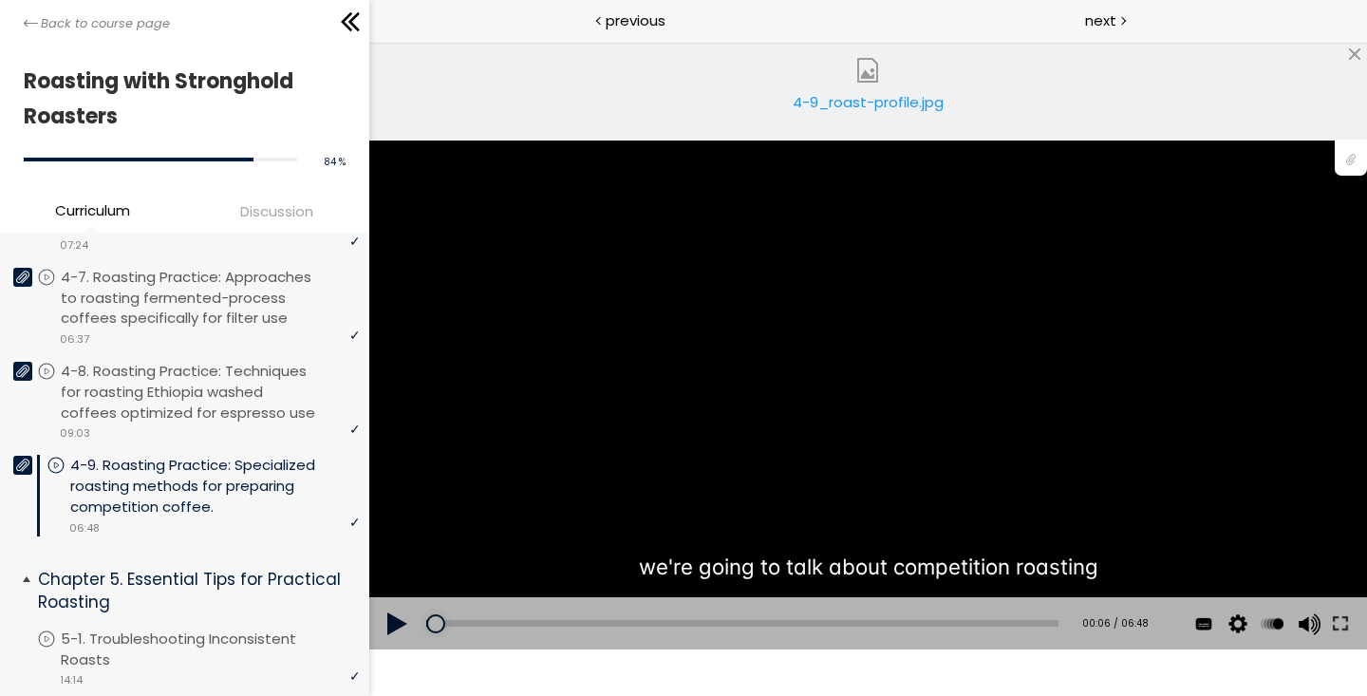
scroll to position [2026, 0]
click at [170, 387] on p "4-8. Roasting Practice: Techniques for roasting Ethiopia washed coffees optimiz…" at bounding box center [214, 391] width 299 height 62
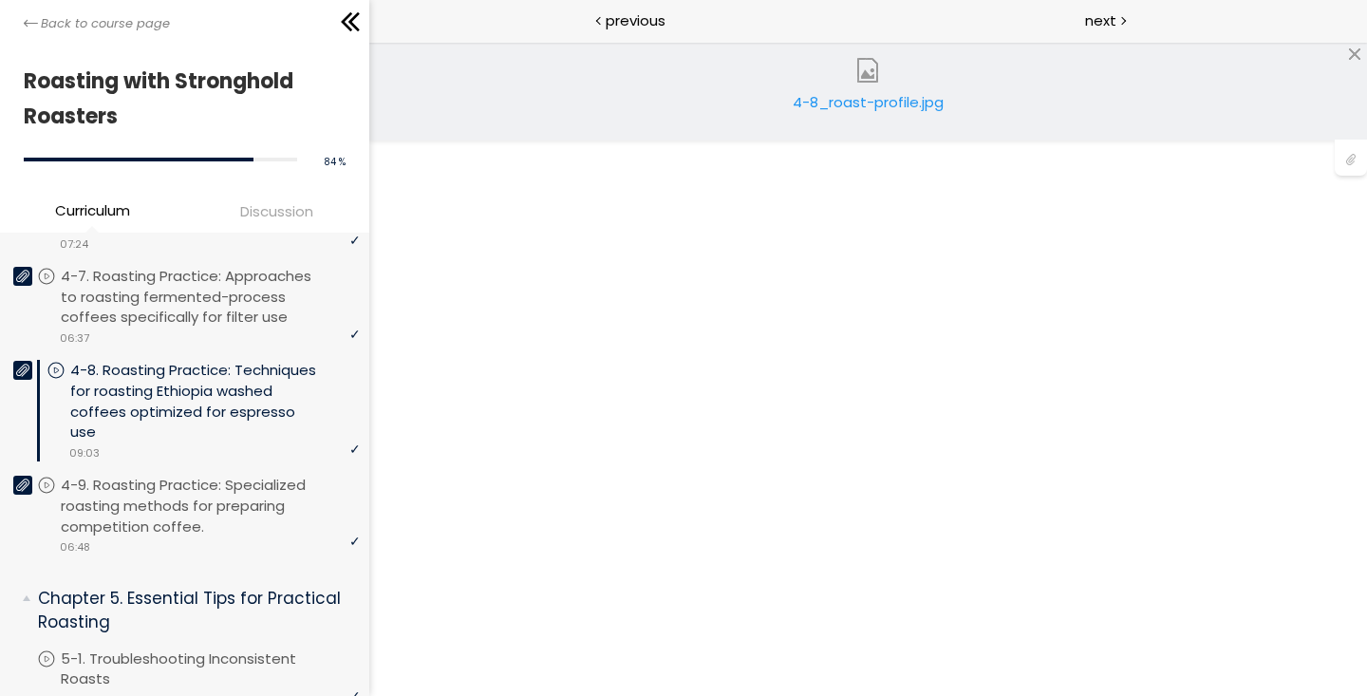
click at [875, 101] on div "4-8_roast-profile.jpg" at bounding box center [867, 110] width 161 height 38
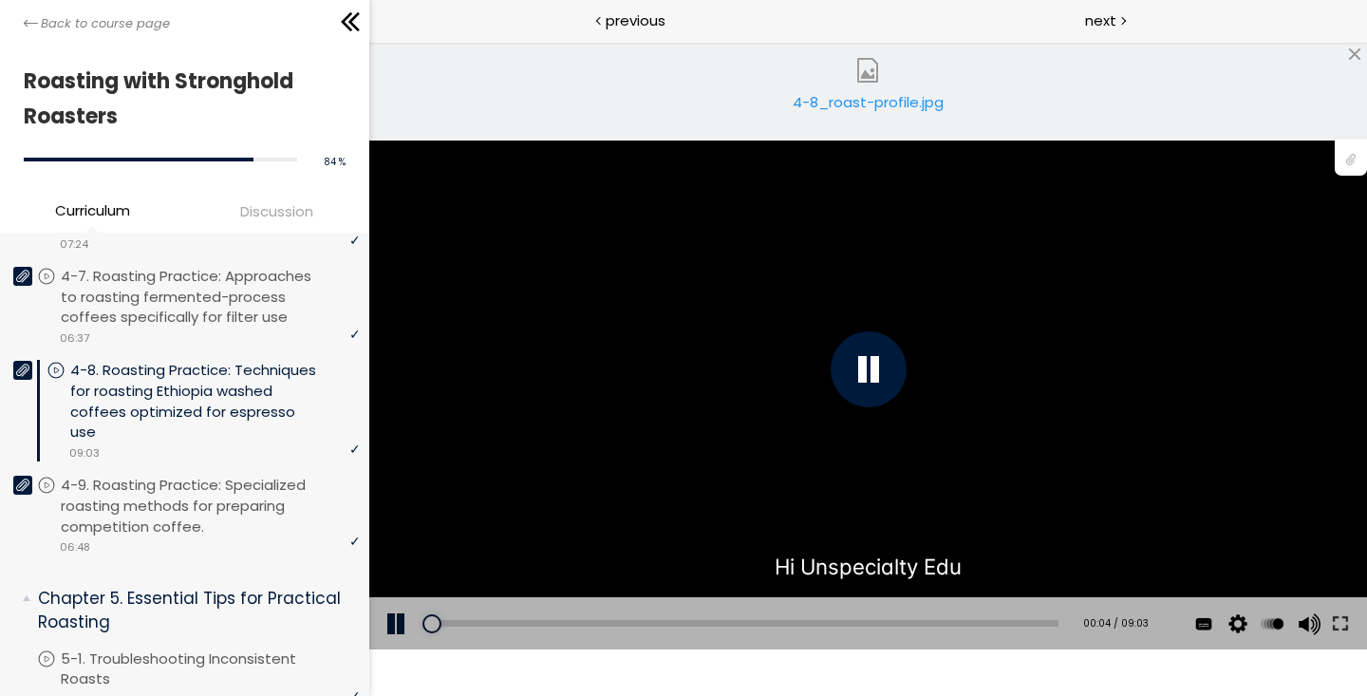
click at [700, 377] on div "You can download the roast profile image by clicking the 📎 above. * Amount of g…" at bounding box center [866, 368] width 997 height 561
